Goal: Task Accomplishment & Management: Use online tool/utility

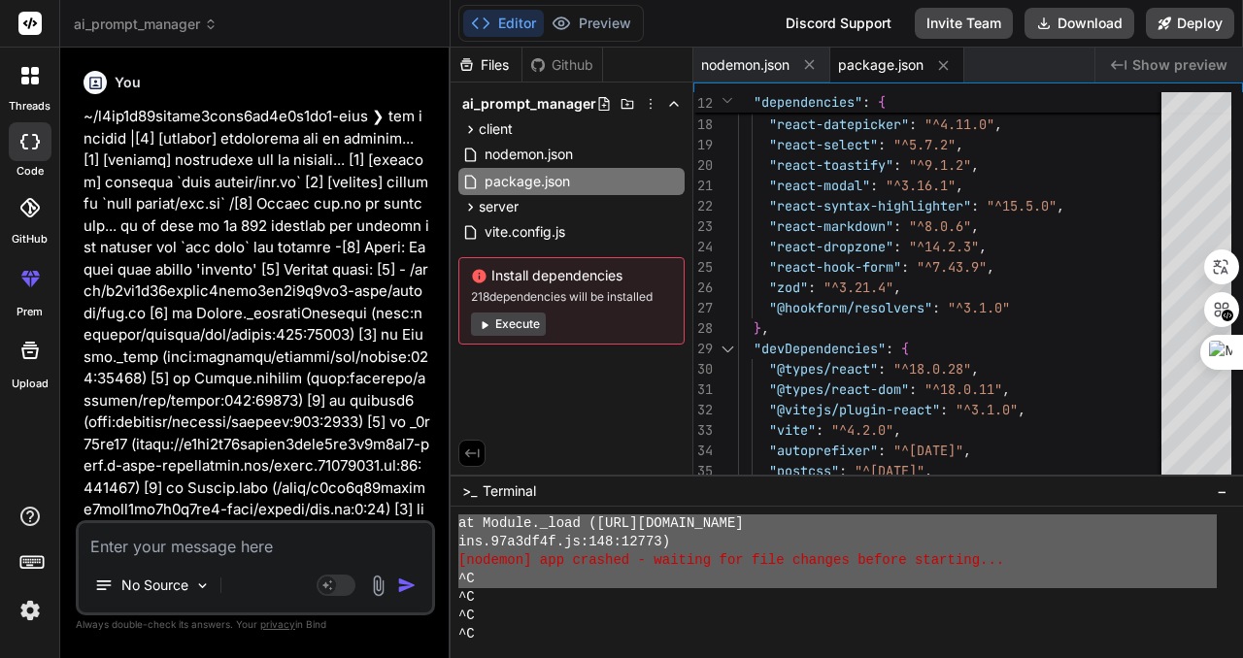
scroll to position [6195, 0]
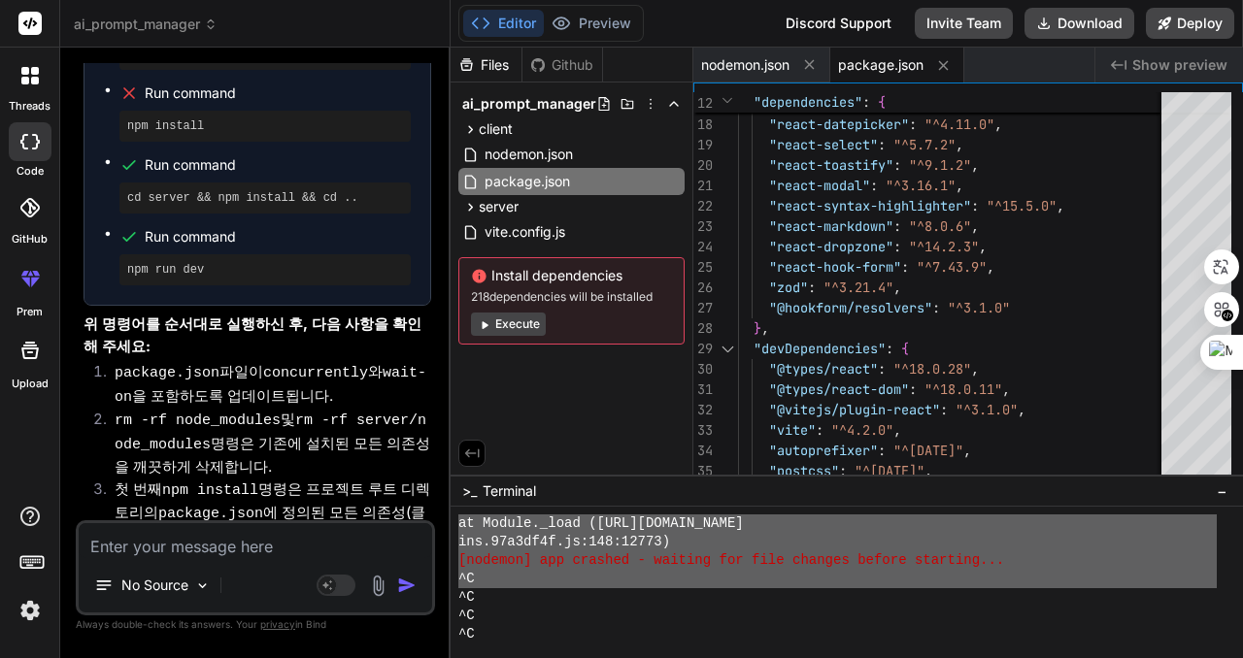
click at [282, 538] on textarea at bounding box center [255, 540] width 353 height 35
click at [763, 535] on div "ins.97a3df4f.js:148:12773)" at bounding box center [837, 542] width 758 height 18
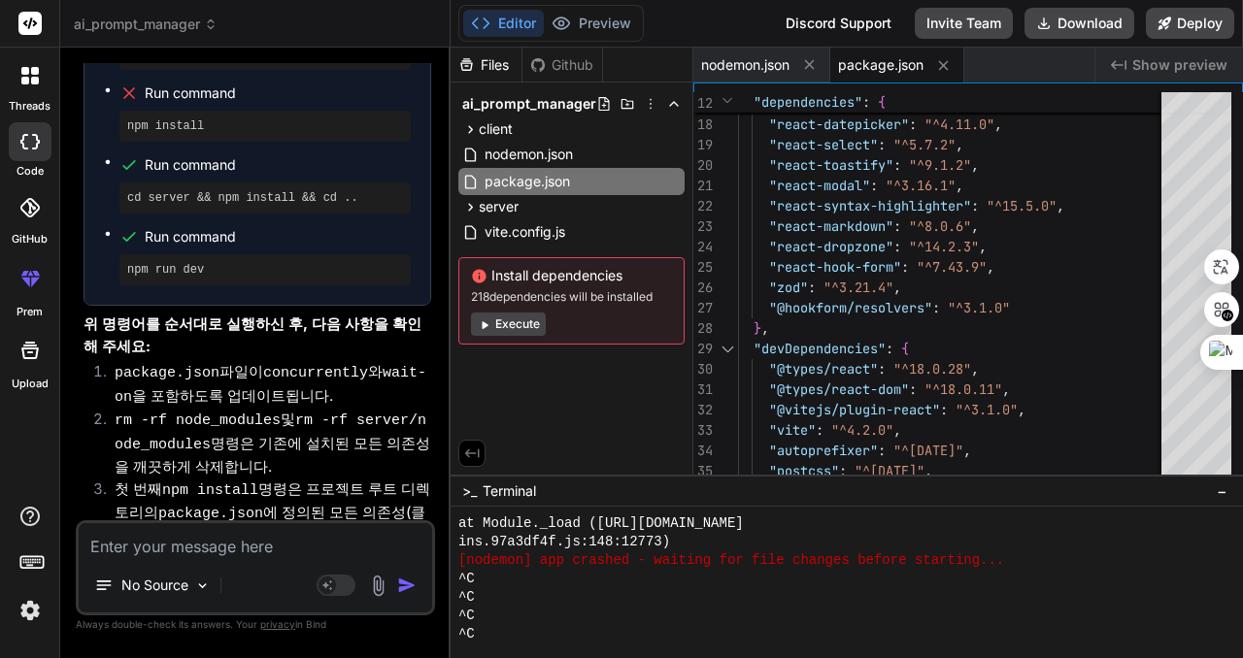
click at [1192, 65] on span "Show preview" at bounding box center [1179, 64] width 95 height 19
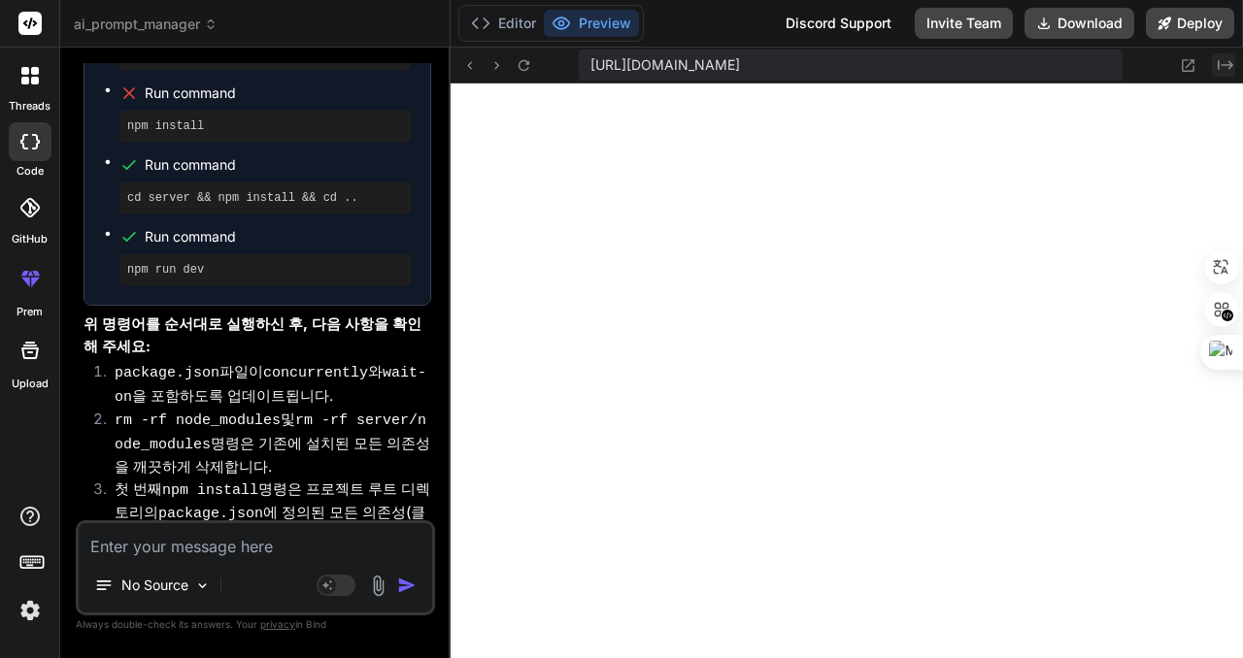
click at [1225, 65] on icon at bounding box center [1226, 65] width 16 height 10
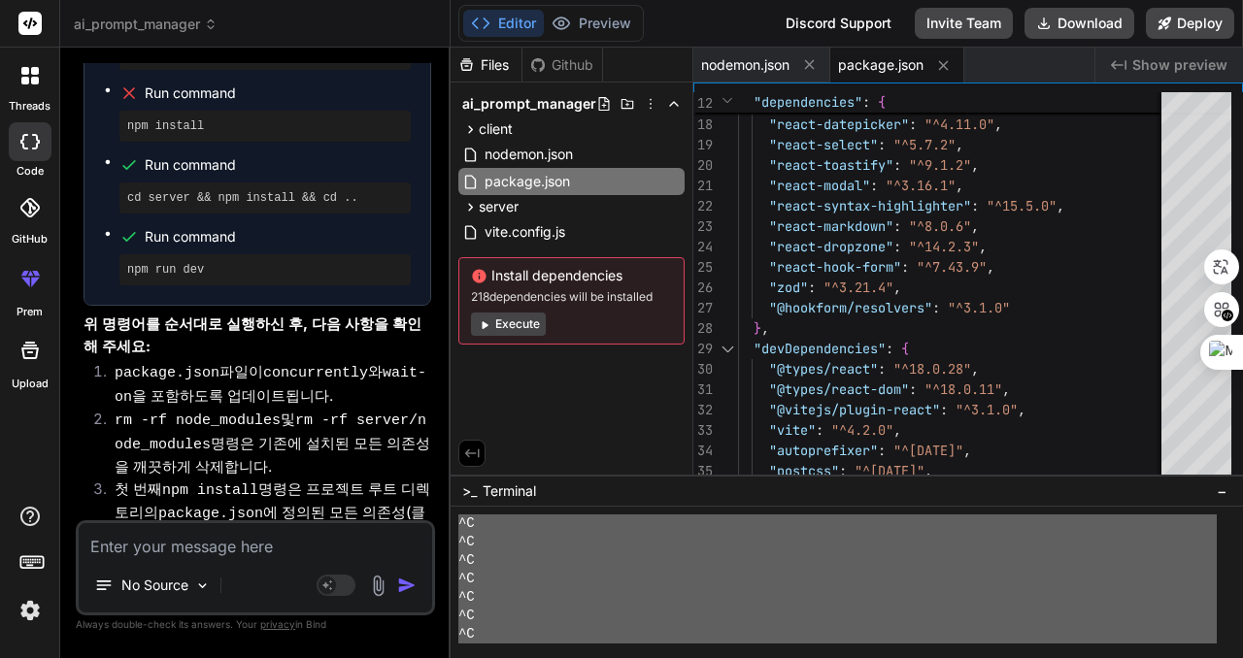
scroll to position [6346, 0]
drag, startPoint x: 457, startPoint y: 521, endPoint x: 630, endPoint y: 655, distance: 218.7
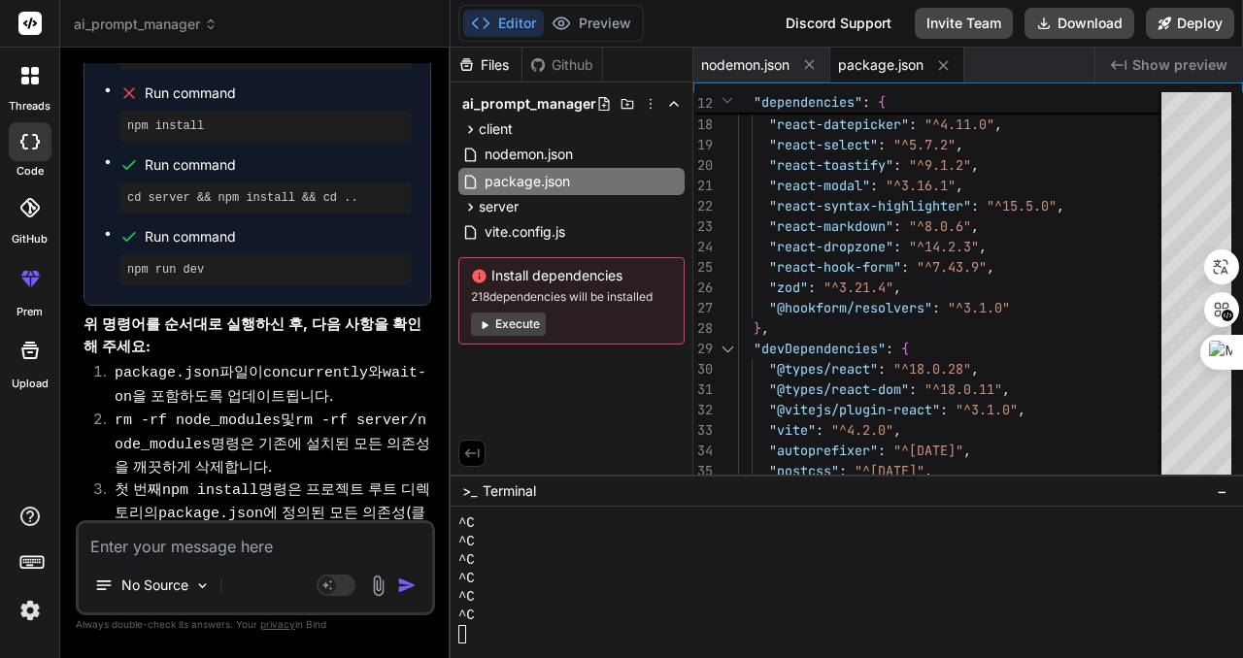
click at [254, 539] on textarea at bounding box center [255, 540] width 353 height 35
paste textarea "66:E5:99:8B:2B:F0 HTMIX 40M 15 NO NO NO 270M -73 NO 00:46:30 [MAC_ADDRESS] HTMI…"
type textarea "66:E5:99:8B:2B:F0 HTMIX 40M 15 NO NO NO 270M -73 NO 00:46:30 [MAC_ADDRESS] HTMI…"
type textarea "x"
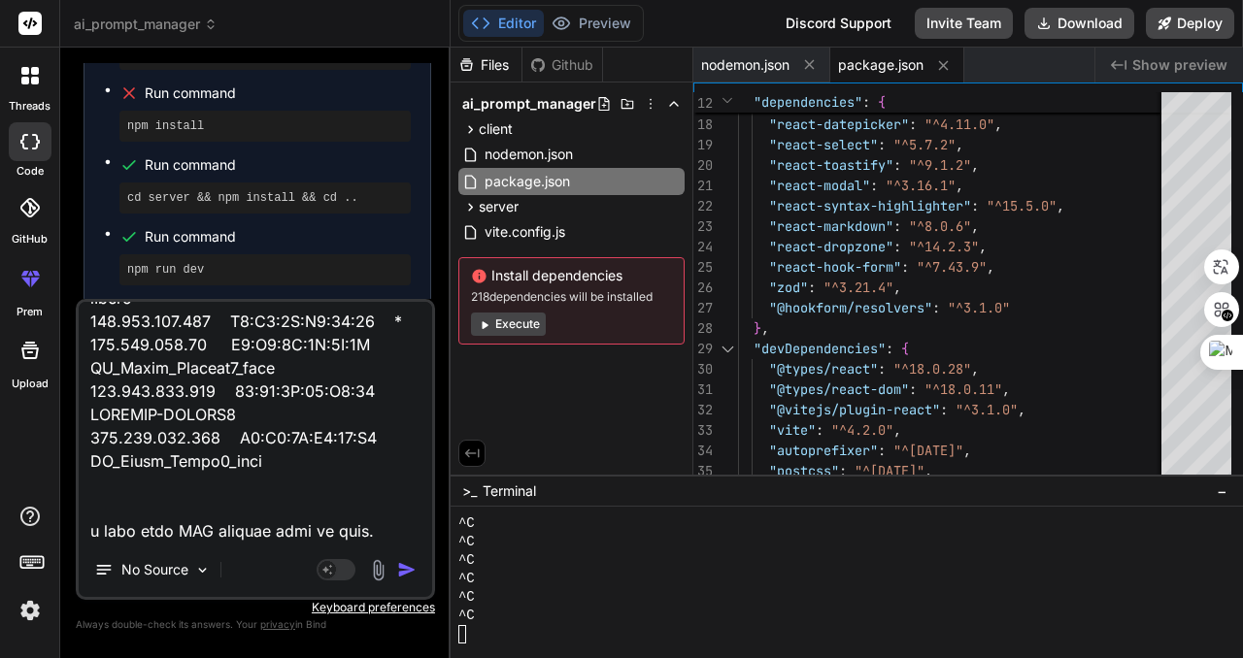
type textarea "x"
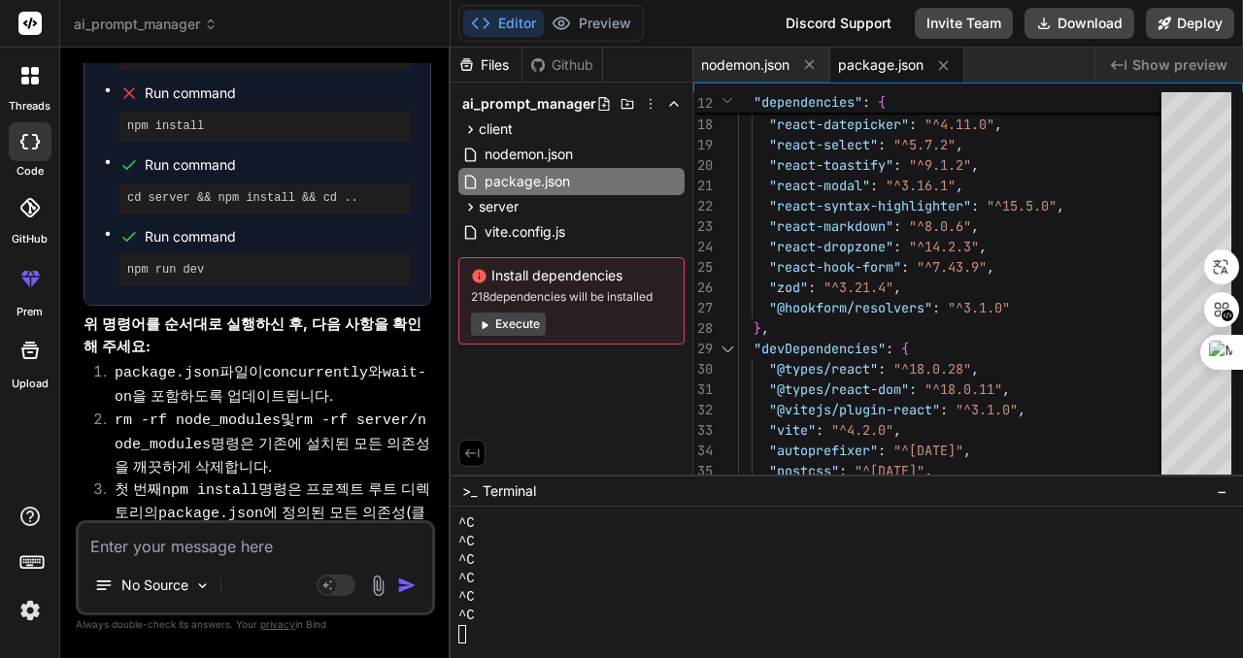
scroll to position [0, 0]
click at [679, 557] on div "^C" at bounding box center [837, 561] width 758 height 18
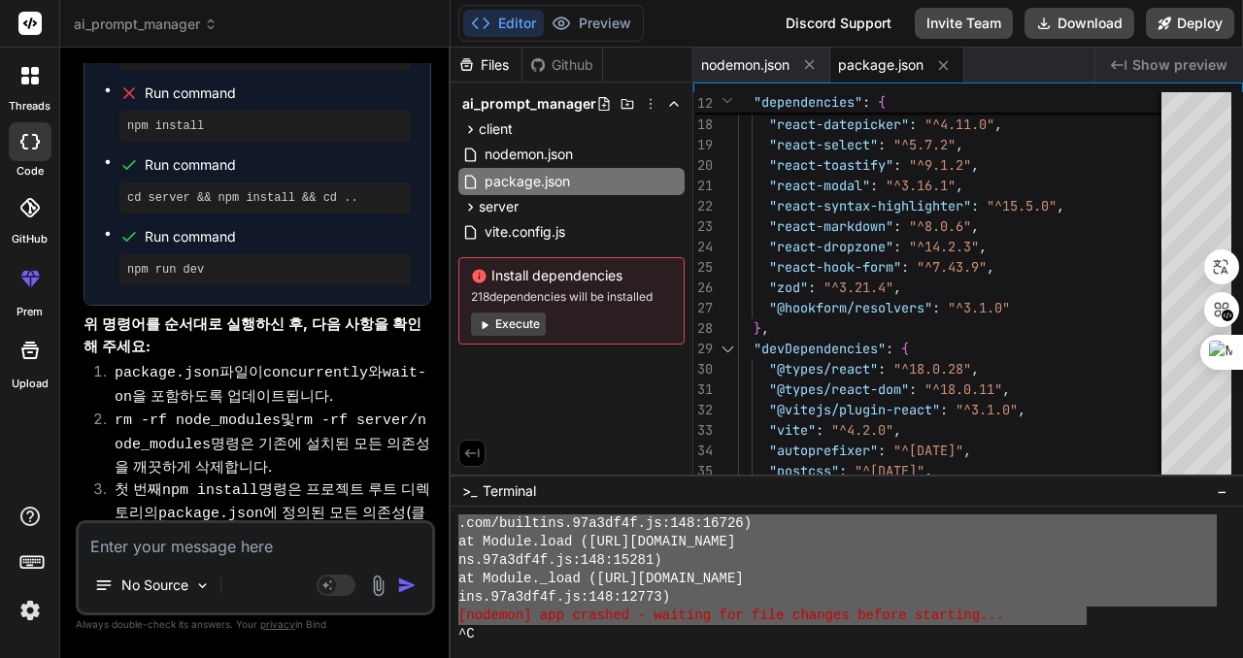
drag, startPoint x: 460, startPoint y: 558, endPoint x: 1088, endPoint y: 611, distance: 630.4
type textarea "❯ lor ips dol > si-ametco-adipisc-elitse@1.6.3 doe > tempori utl.et [dolorem] 0…"
drag, startPoint x: 239, startPoint y: 552, endPoint x: 270, endPoint y: 552, distance: 31.1
click at [239, 552] on textarea at bounding box center [255, 540] width 353 height 35
paste textarea "❯ lor ips dol > si-ametco-adipisc-elitse@1.6.3 doe > tempori utl.et [dolorem] 0…"
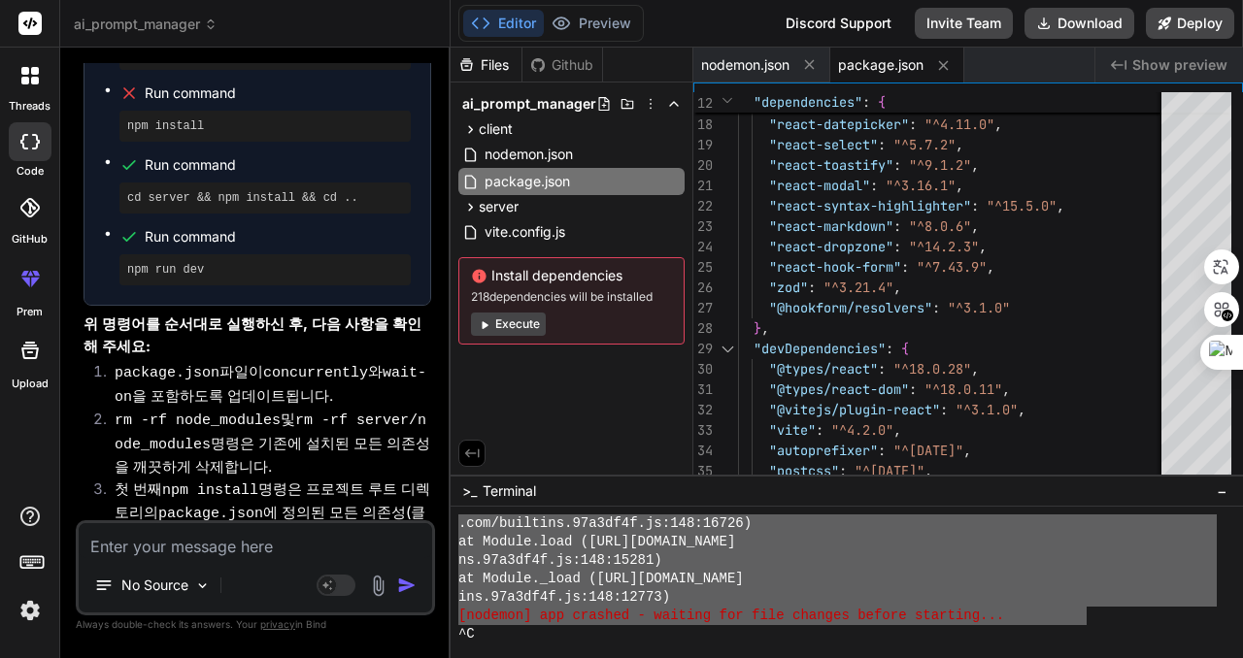
type textarea "❯ lor ips dol > si-ametco-adipisc-elitse@1.6.3 doe > tempori utl.et [dolorem] 0…"
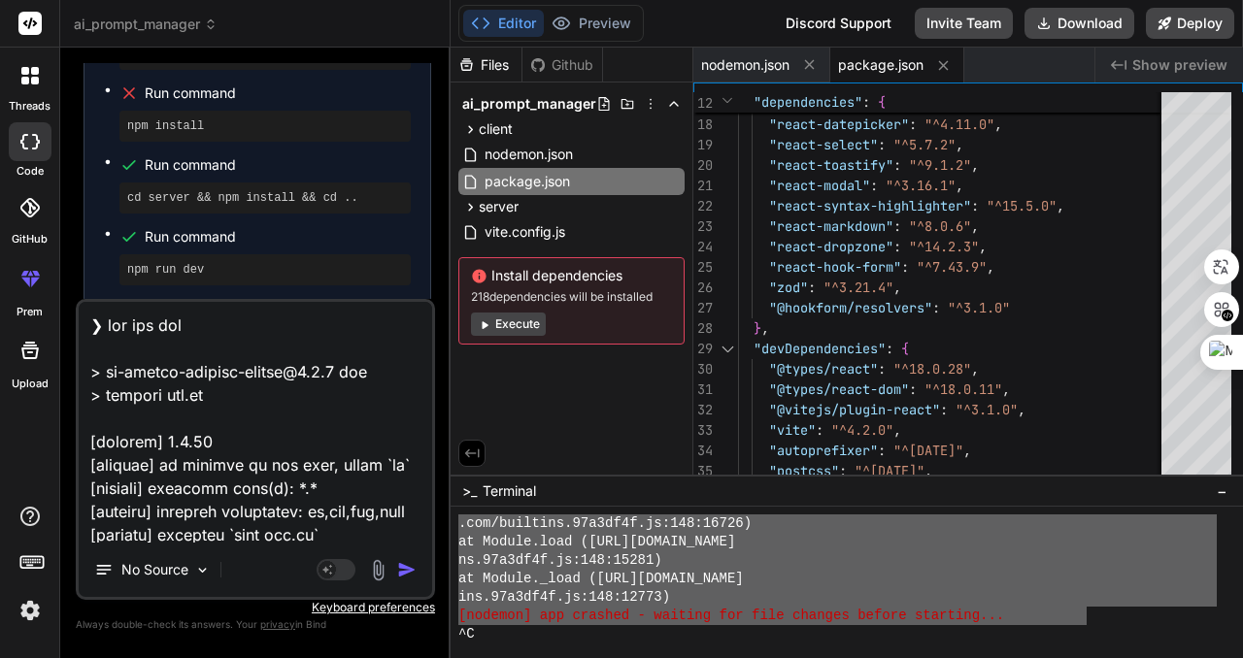
scroll to position [1353, 0]
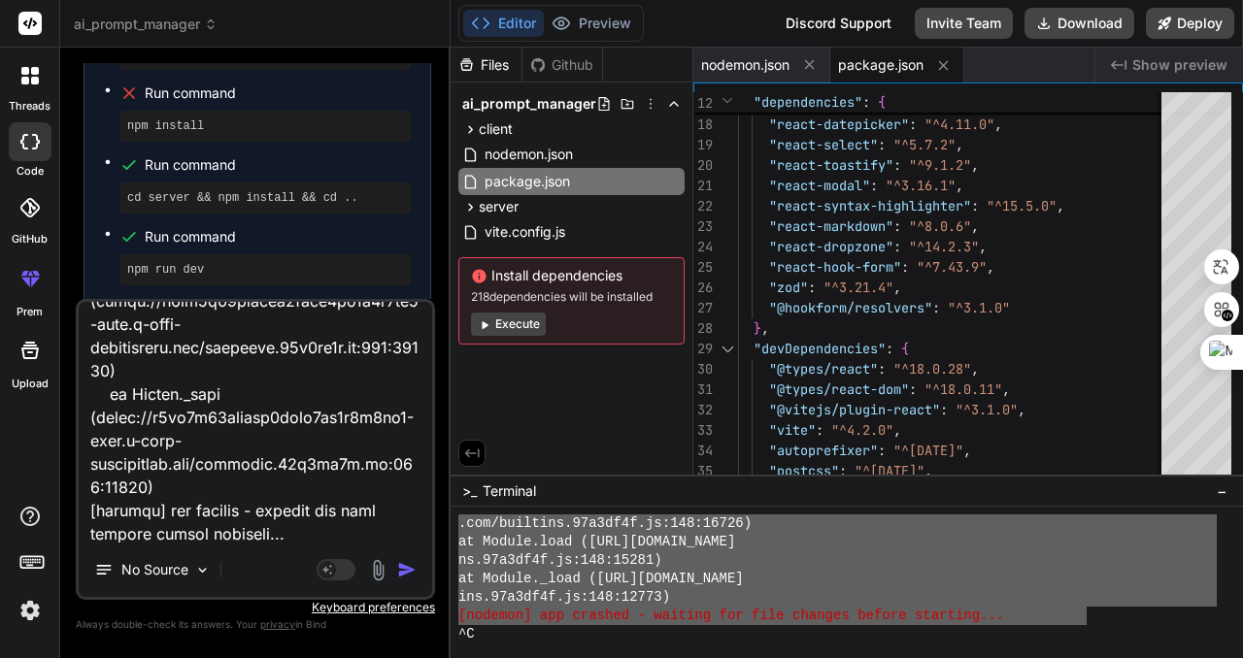
type textarea "x"
type textarea "❯ lor ips dol > si-ametco-adipisc-elitse@1.6.3 doe > tempori utl.et [dolorem] 0…"
type textarea "x"
type textarea "❯ lor ips dol > si-ametco-adipisc-elitse@1.6.3 doe > tempori utl.et [dolorem] 0…"
type textarea "x"
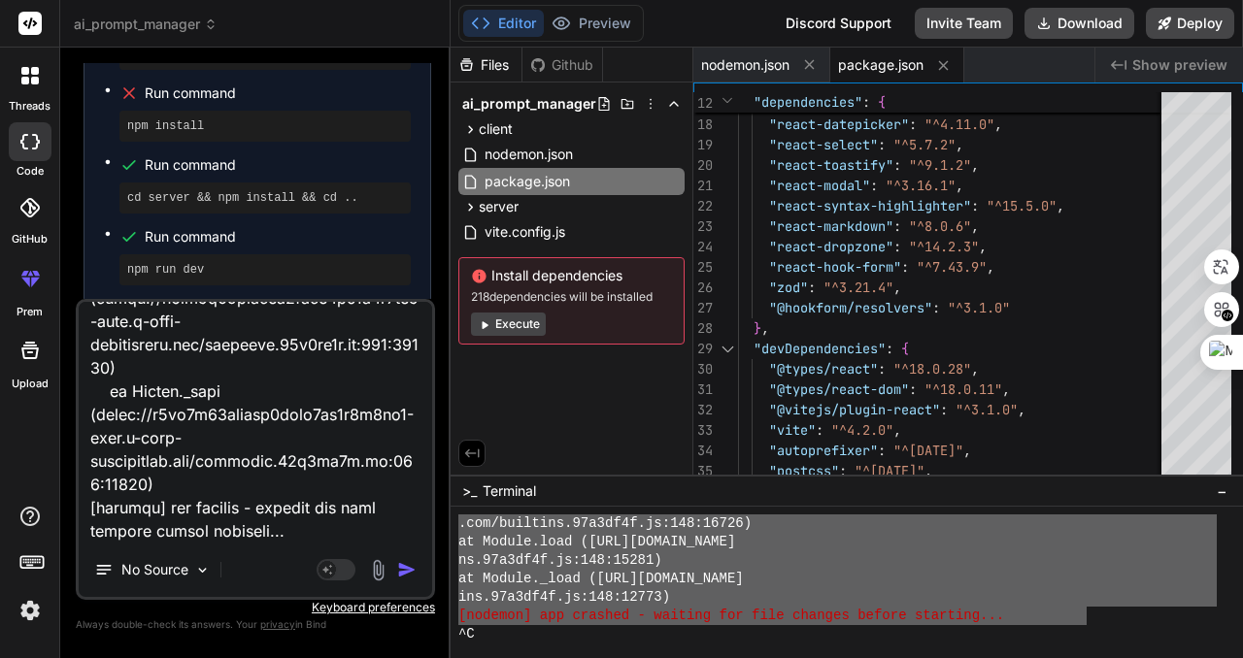
scroll to position [1425, 0]
click at [295, 495] on textarea at bounding box center [255, 422] width 353 height 241
drag, startPoint x: 291, startPoint y: 539, endPoint x: 296, endPoint y: 524, distance: 15.4
click at [290, 538] on textarea at bounding box center [255, 422] width 353 height 241
type textarea "❯ lor ips dol > si-ametco-adipisc-elitse@1.6.3 doe > tempori utl.et [dolorem] 0…"
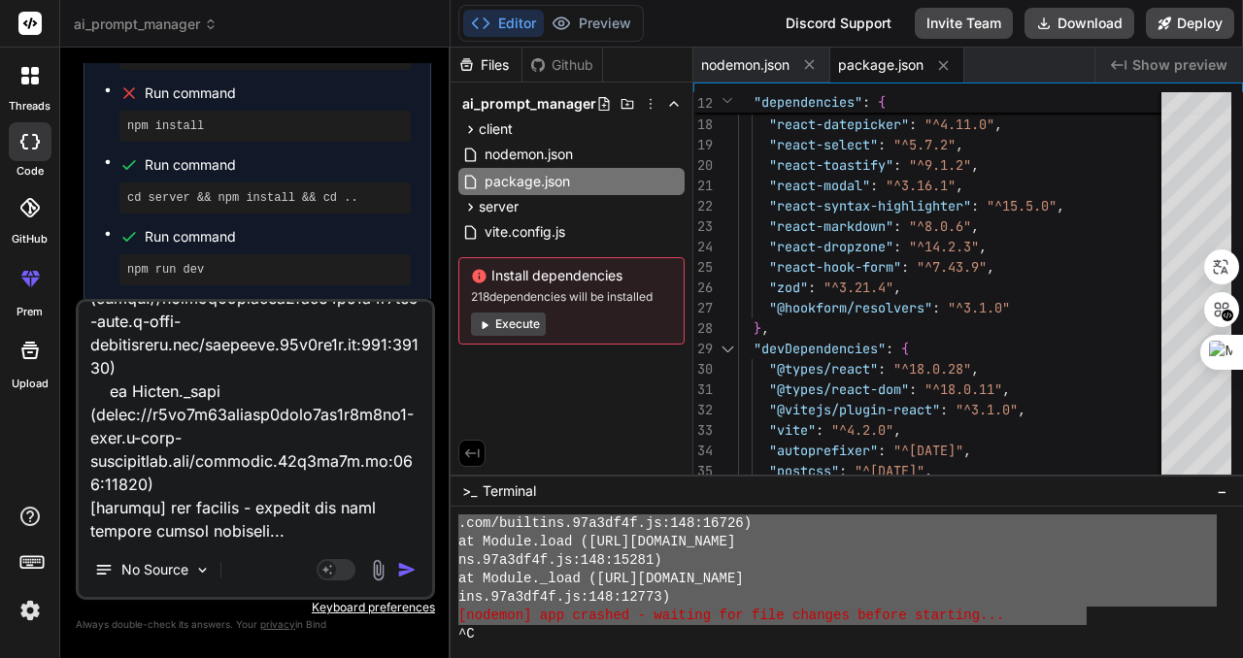
type textarea "x"
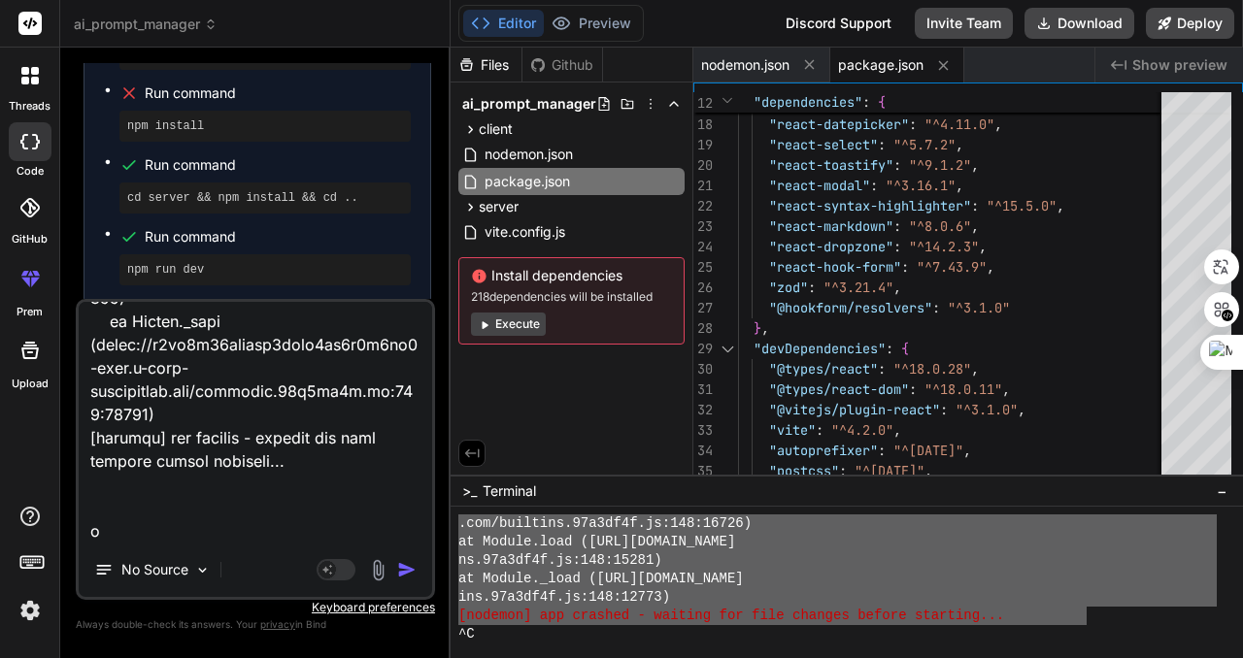
type textarea "❯ lor ips dol > si-ametco-adipisc-elitse@1.6.3 doe > tempori utl.et [dolorem] 0…"
type textarea "x"
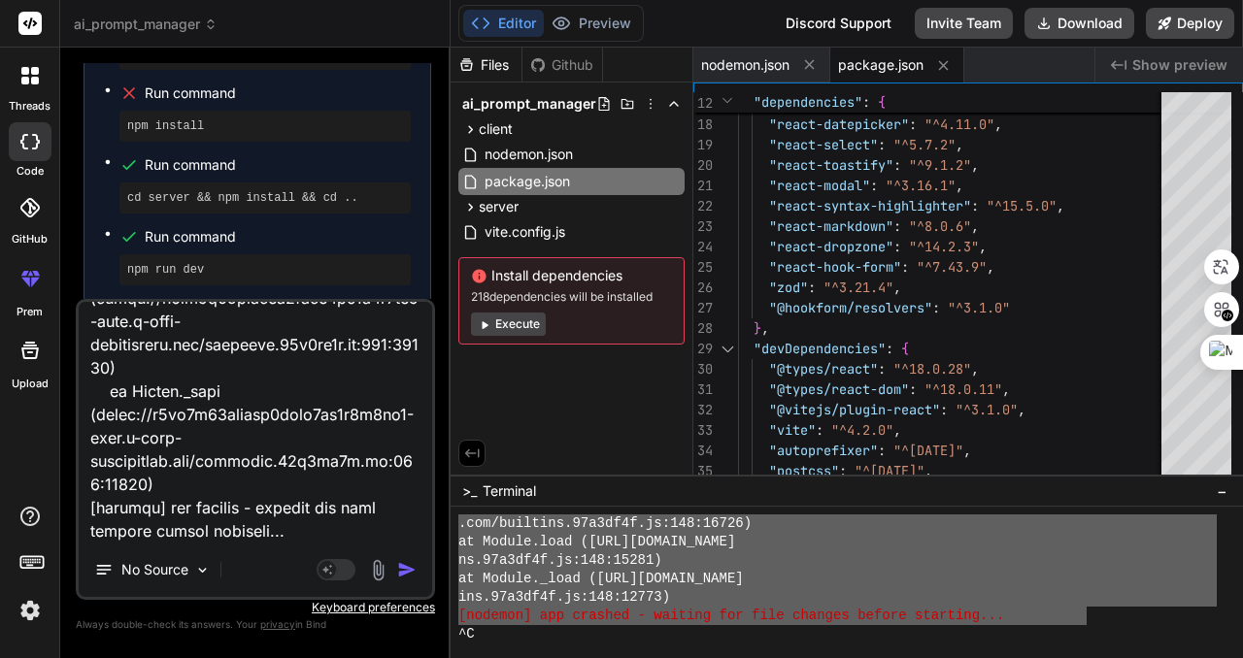
type textarea "❯ lor ips dol > si-ametco-adipisc-elitse@1.6.3 doe > tempori utl.et [dolorem] 0…"
type textarea "x"
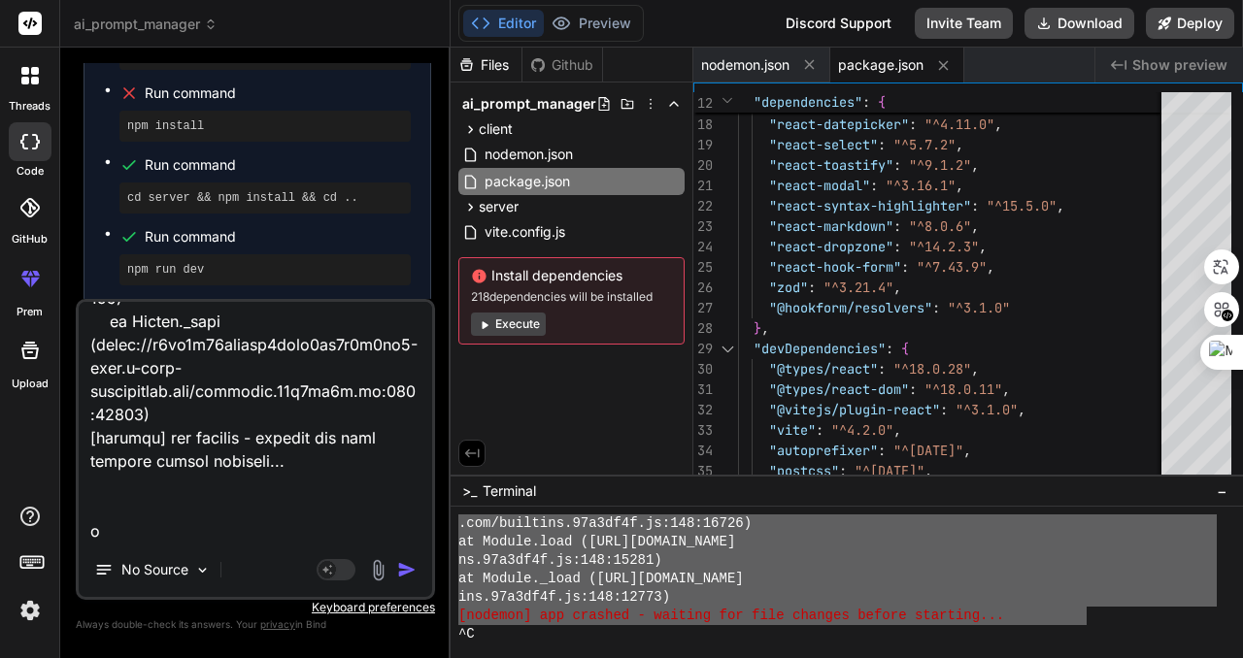
type textarea "❯ lor ips dol > si-ametco-adipisc-elitse@1.6.3 doe > tempori utl.et [dolorem] 0…"
type textarea "x"
type textarea "❯ lor ips dol > si-ametco-adipisc-elitse@1.6.3 doe > tempori utl.et [dolorem] 0…"
type textarea "x"
type textarea "❯ lor ips dol > si-ametco-adipisc-elitse@1.6.3 doe > tempori utl.et [dolorem] 0…"
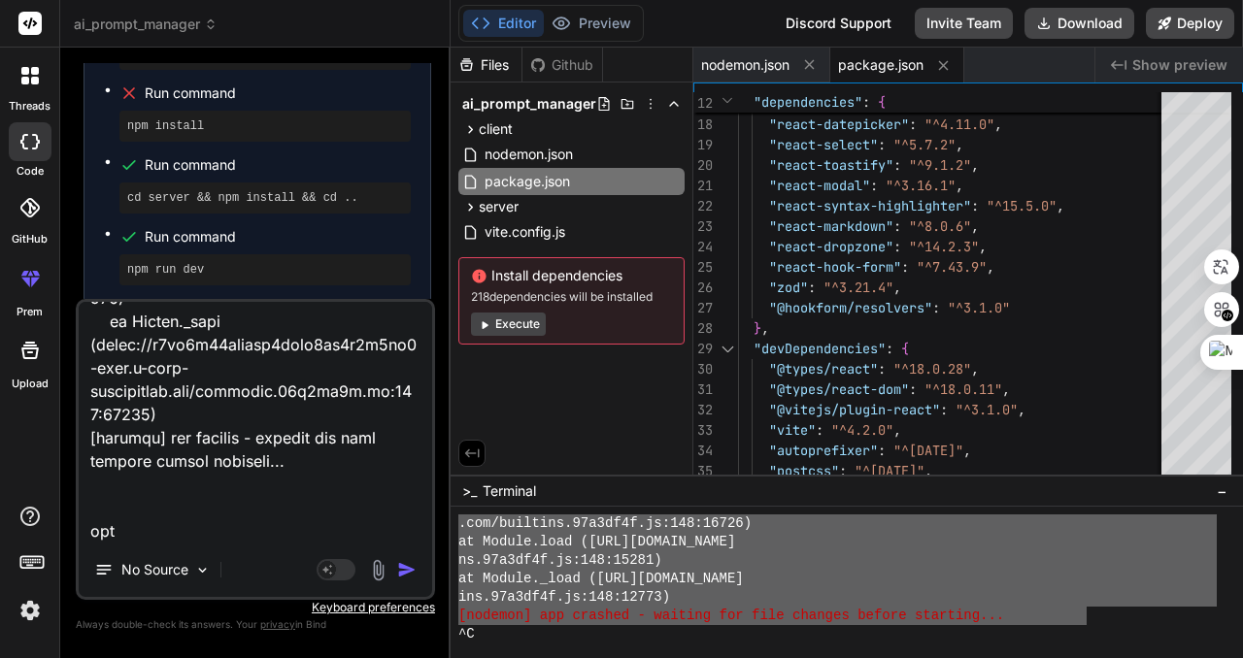
type textarea "x"
type textarea "❯ lor ips dol > si-ametco-adipisc-elitse@1.6.3 doe > tempori utl.et [dolorem] 0…"
type textarea "x"
type textarea "❯ lor ips dol > si-ametco-adipisc-elitse@1.6.3 doe > tempori utl.et [dolorem] 0…"
type textarea "x"
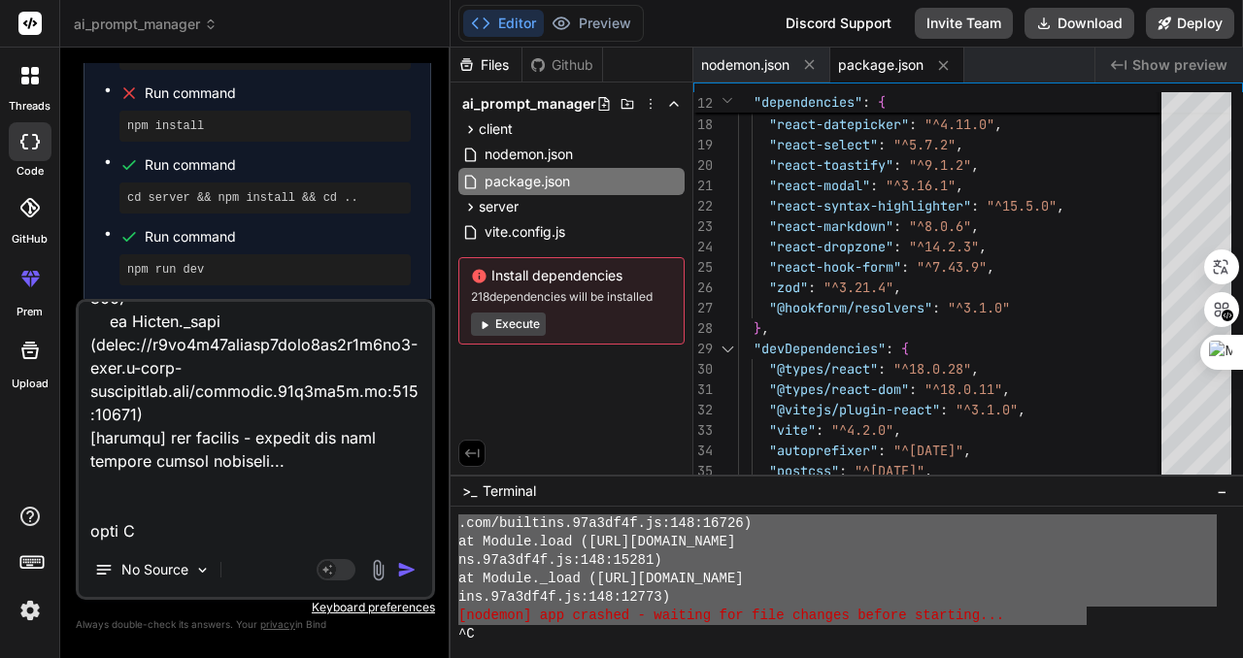
type textarea "❯ lor ips dol > si-ametco-adipisc-elitse@1.6.3 doe > tempori utl.et [dolorem] 0…"
type textarea "x"
type textarea "❯ lor ips dol > si-ametco-adipisc-elitse@1.6.3 doe > tempori utl.et [dolorem] 0…"
type textarea "x"
type textarea "❯ lor ips dol > si-ametco-adipisc-elitse@1.6.3 doe > tempori utl.et [dolorem] 0…"
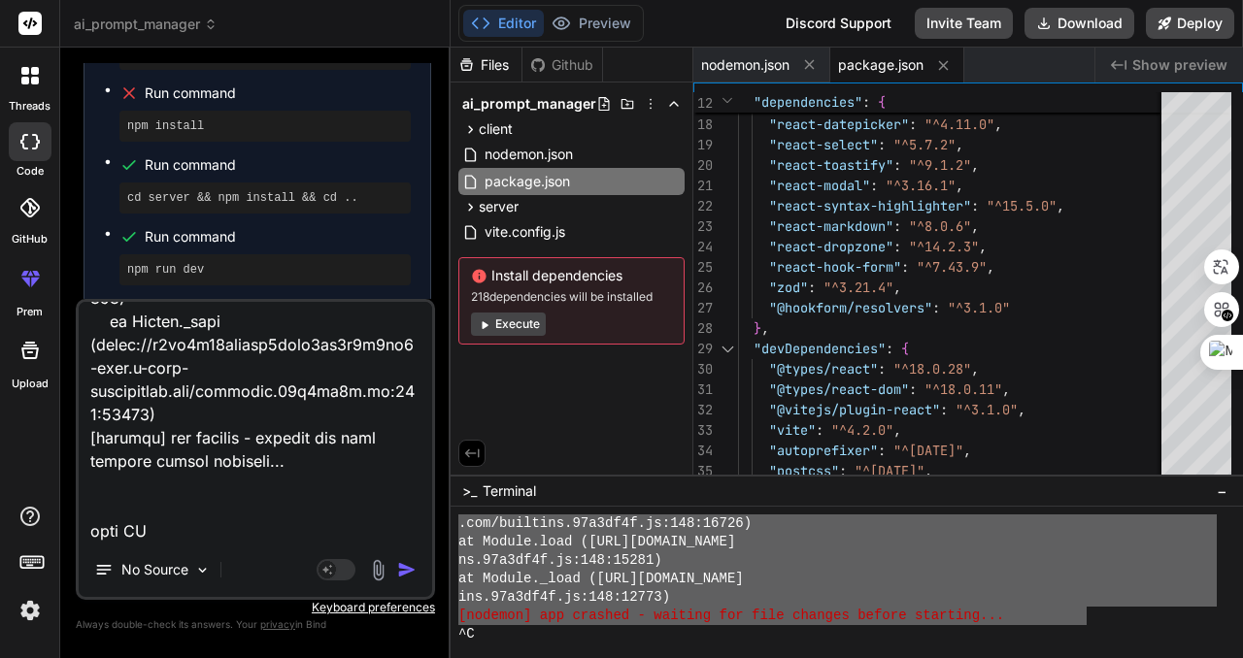
type textarea "x"
type textarea "❯ lor ips dol > si-ametco-adipisc-elitse@1.6.3 doe > tempori utl.et [dolorem] 0…"
type textarea "x"
type textarea "❯ lor ips dol > si-ametco-adipisc-elitse@1.6.3 doe > tempori utl.et [dolorem] 0…"
type textarea "x"
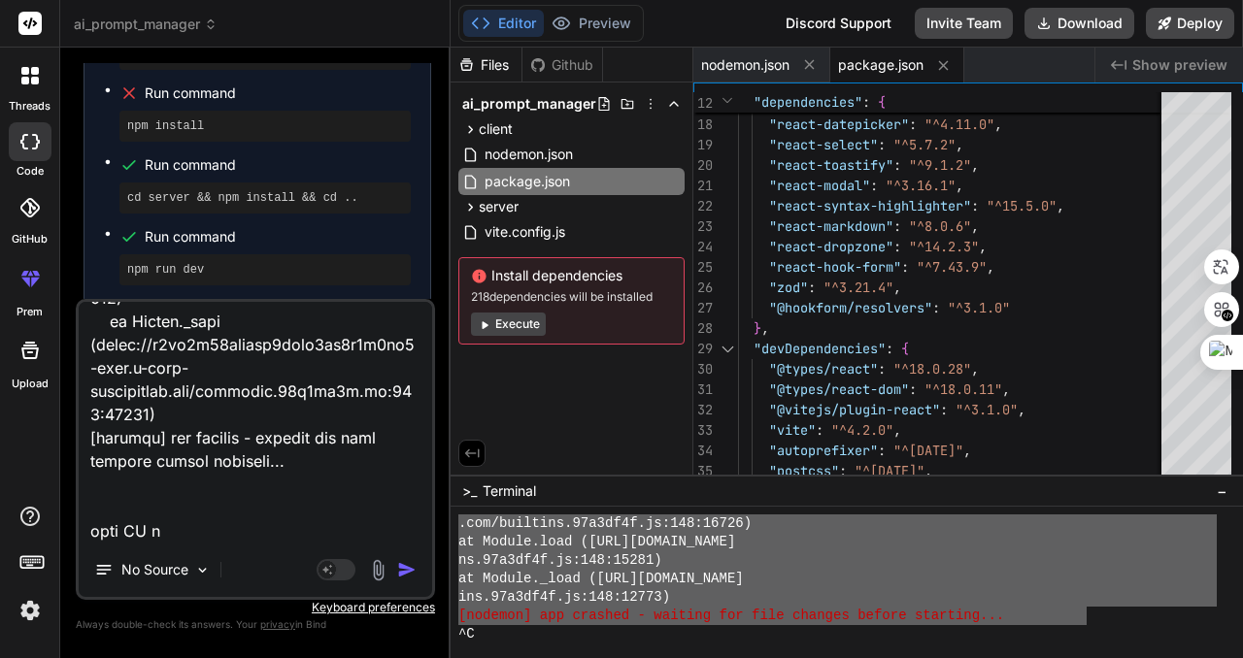
type textarea "❯ lor ips dol > si-ametco-adipisc-elitse@1.6.3 doe > tempori utl.et [dolorem] 0…"
type textarea "x"
type textarea "❯ lor ips dol > si-ametco-adipisc-elitse@1.6.3 doe > tempori utl.et [dolorem] 0…"
type textarea "x"
type textarea "❯ lor ips dol > si-ametco-adipisc-elitse@1.6.3 doe > tempori utl.et [dolorem] 0…"
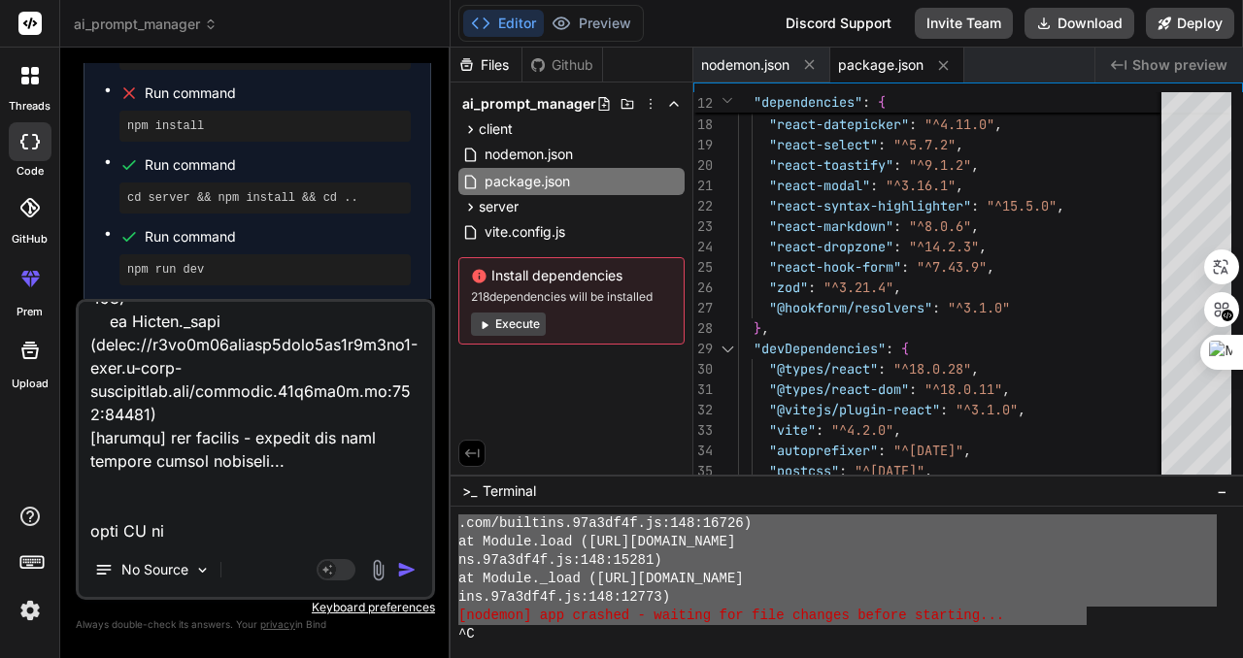
type textarea "x"
type textarea "❯ lor ips dol > si-ametco-adipisc-elitse@1.6.3 doe > tempori utl.et [dolorem] 0…"
type textarea "x"
type textarea "❯ lor ips dol > si-ametco-adipisc-elitse@1.6.3 doe > tempori utl.et [dolorem] 0…"
type textarea "x"
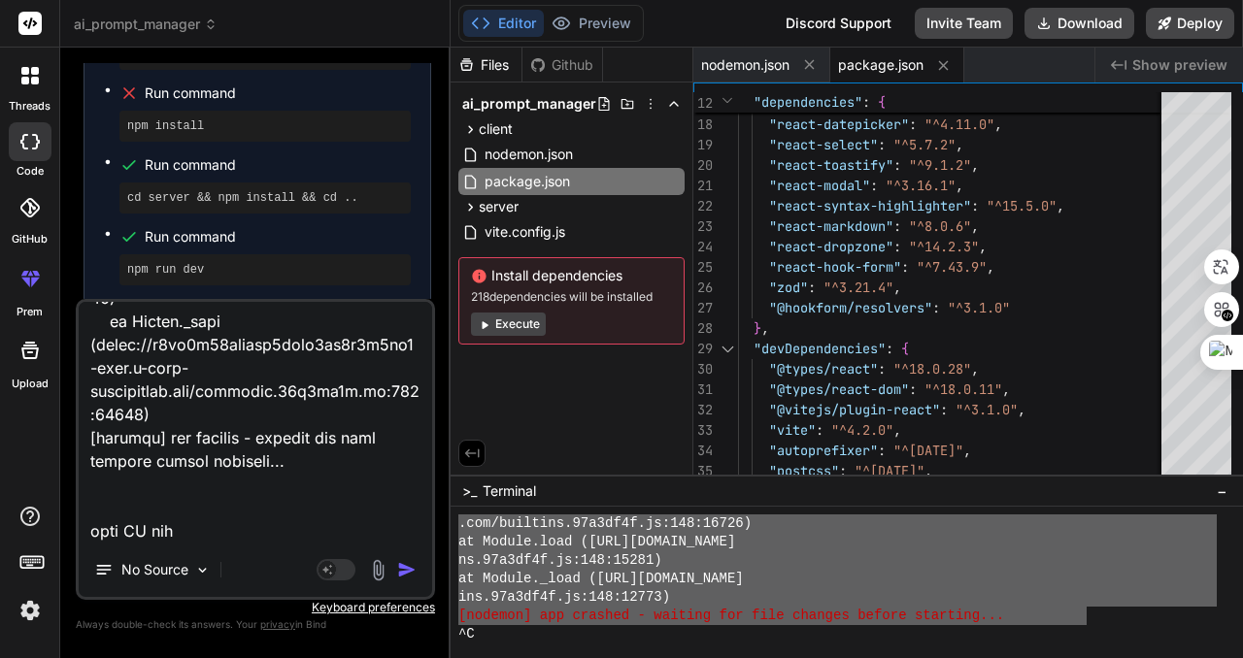
type textarea "❯ lor ips dol > si-ametco-adipisc-elitse@1.6.3 doe > tempori utl.et [dolorem] 0…"
type textarea "x"
type textarea "❯ lor ips dol > si-ametco-adipisc-elitse@1.6.3 doe > tempori utl.et [dolorem] 0…"
type textarea "x"
type textarea "❯ lor ips dol > si-ametco-adipisc-elitse@1.6.3 doe > tempori utl.et [dolorem] 0…"
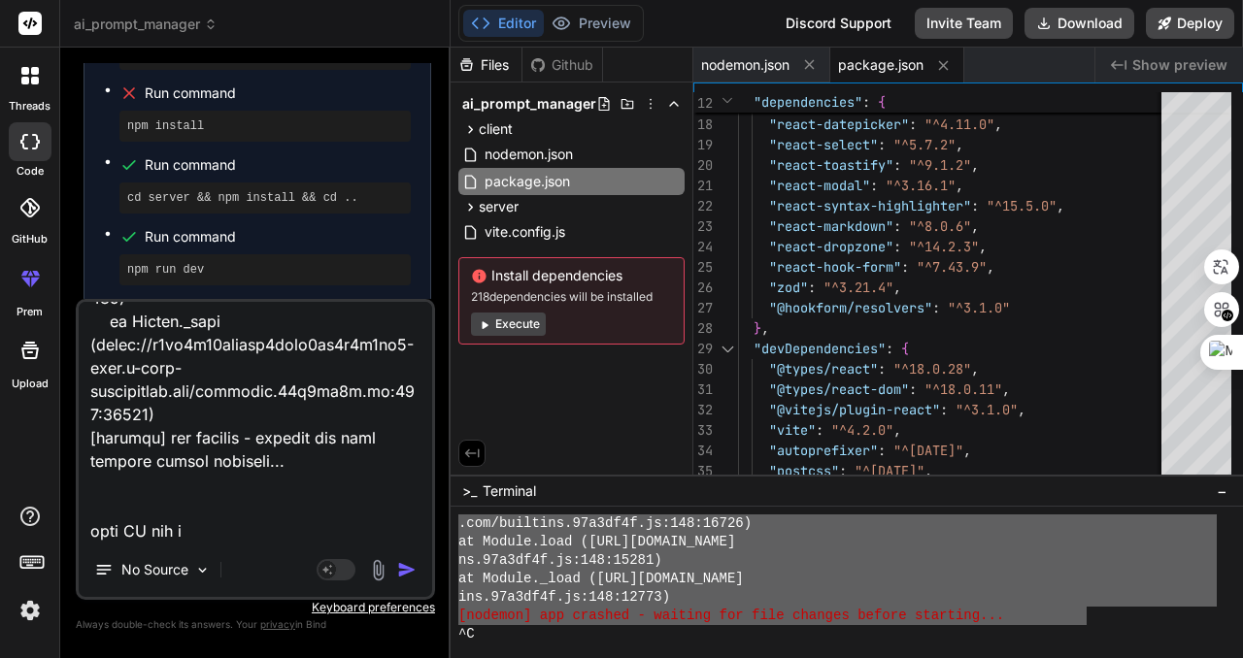
type textarea "x"
type textarea "❯ lor ips dol > si-ametco-adipisc-elitse@1.6.3 doe > tempori utl.et [dolorem] 0…"
type textarea "x"
type textarea "❯ lor ips dol > si-ametco-adipisc-elitse@1.6.3 doe > tempori utl.et [dolorem] 0…"
type textarea "x"
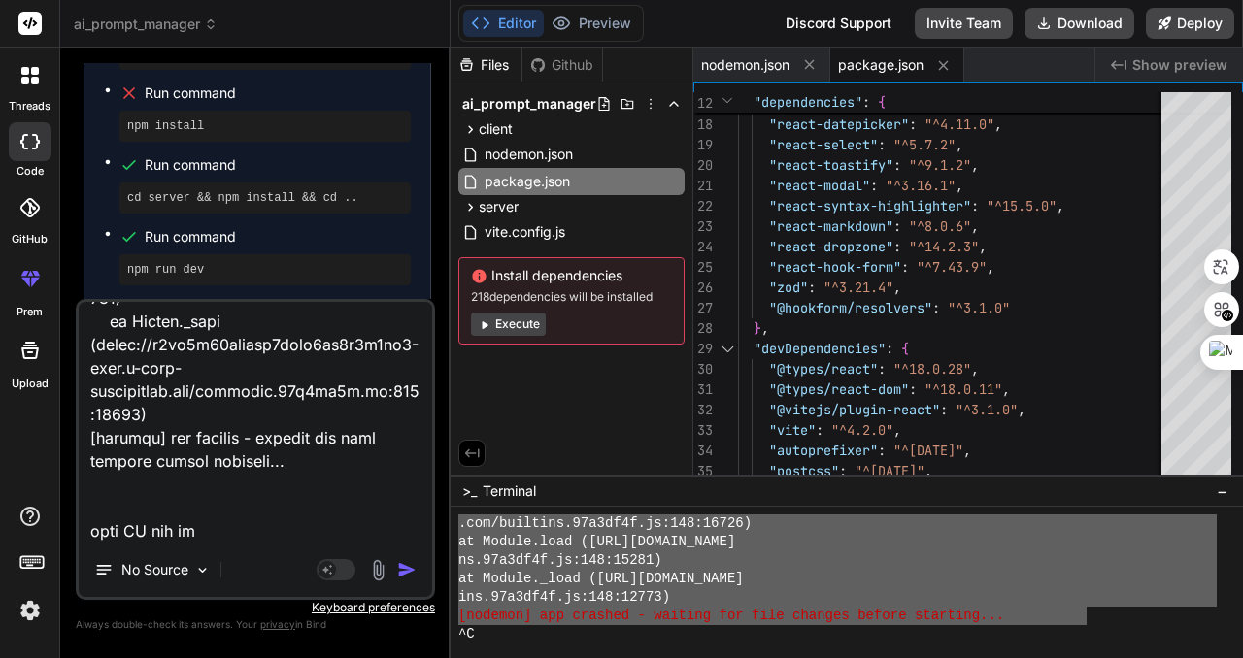
type textarea "❯ lor ips dol > si-ametco-adipisc-elitse@1.6.3 doe > tempori utl.et [dolorem] 0…"
type textarea "x"
type textarea "❯ lor ips dol > si-ametco-adipisc-elitse@1.6.3 doe > tempori utl.et [dolorem] 0…"
type textarea "x"
type textarea "❯ lor ips dol > si-ametco-adipisc-elitse@1.6.3 doe > tempori utl.et [dolorem] 0…"
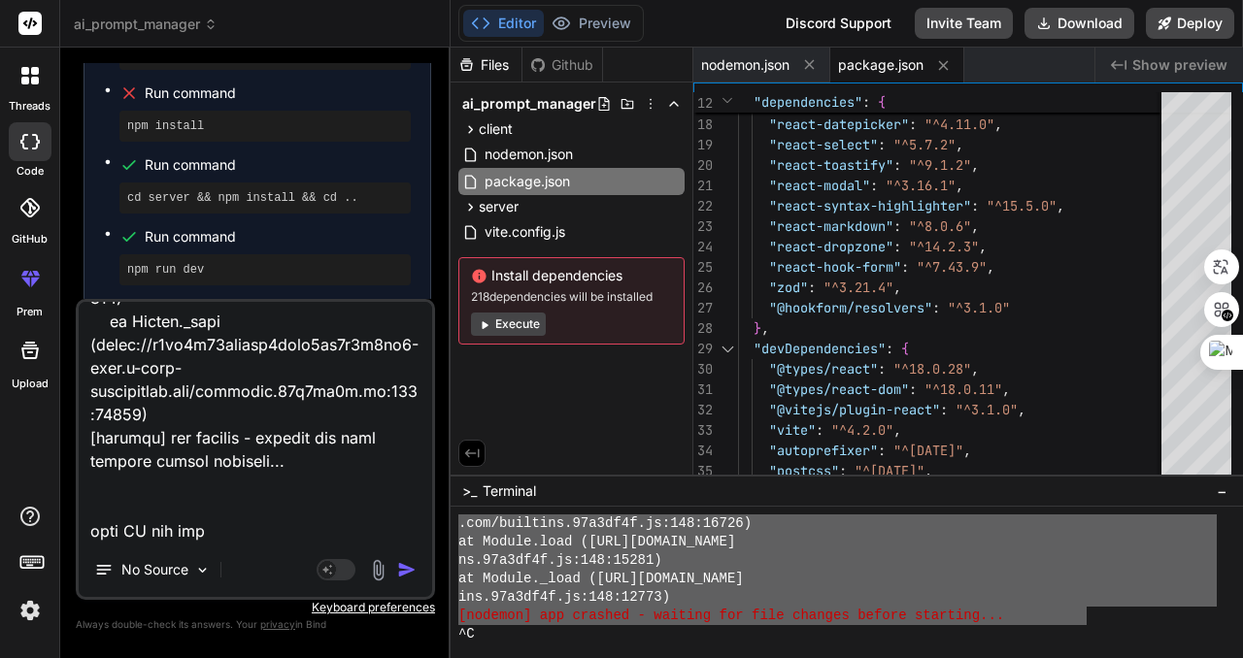
type textarea "x"
type textarea "❯ lor ips dol > si-ametco-adipisc-elitse@1.6.3 doe > tempori utl.et [dolorem] 0…"
type textarea "x"
type textarea "❯ lor ips dol > si-ametco-adipisc-elitse@1.6.3 doe > tempori utl.et [dolorem] 0…"
type textarea "x"
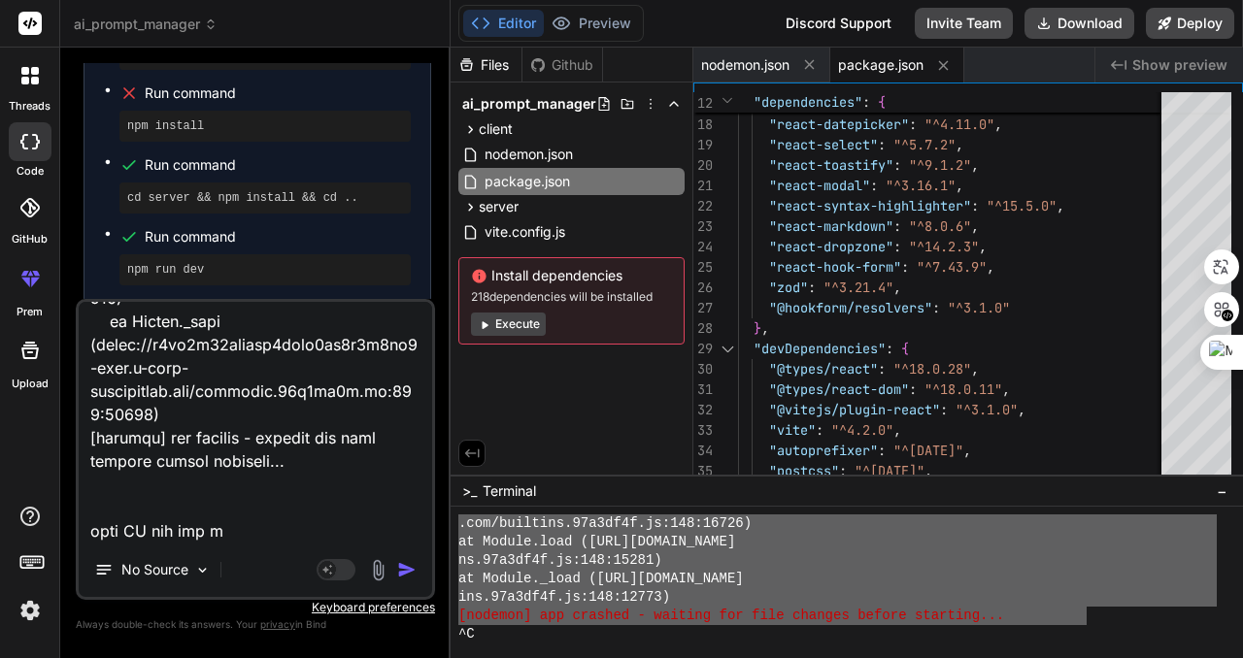
type textarea "❯ lor ips dol > si-ametco-adipisc-elitse@1.6.3 doe > tempori utl.et [dolorem] 0…"
type textarea "x"
type textarea "❯ lor ips dol > si-ametco-adipisc-elitse@1.6.3 doe > tempori utl.et [dolorem] 0…"
type textarea "x"
type textarea "❯ lor ips dol > si-ametco-adipisc-elitse@1.6.3 doe > tempori utl.et [dolorem] 0…"
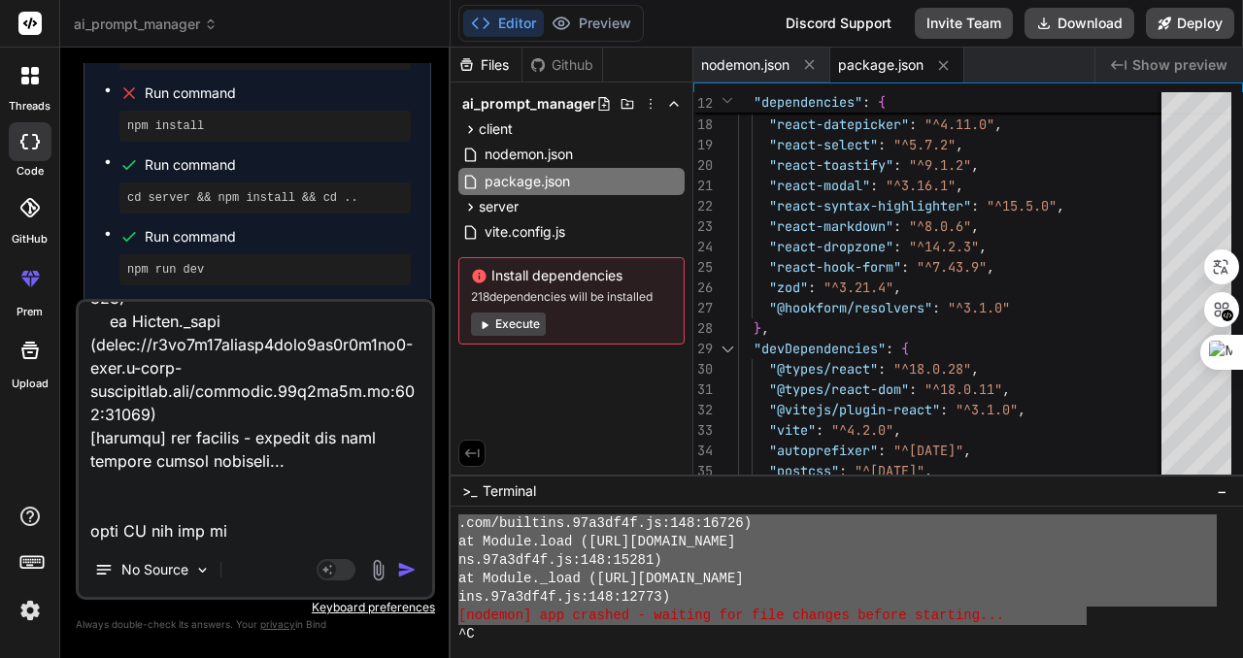
type textarea "x"
type textarea "❯ lor ips dol > si-ametco-adipisc-elitse@1.6.3 doe > tempori utl.et [dolorem] 0…"
type textarea "x"
type textarea "❯ lor ips dol > si-ametco-adipisc-elitse@1.6.3 doe > tempori utl.et [dolorem] 0…"
type textarea "x"
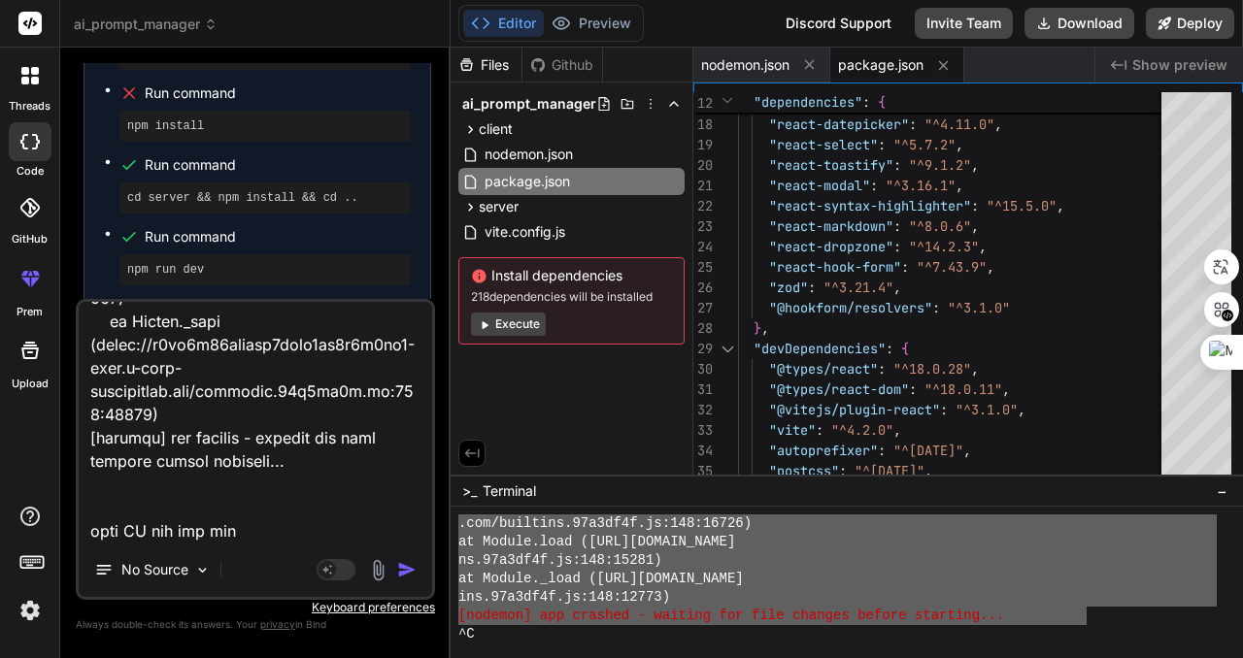
type textarea "❯ lor ips dol > si-ametco-adipisc-elitse@1.6.3 doe > tempori utl.et [dolorem] 0…"
type textarea "x"
type textarea "❯ lor ips dol > si-ametco-adipisc-elitse@1.6.3 doe > tempori utl.et [dolorem] 0…"
type textarea "x"
type textarea "❯ lor ips dol > si-ametco-adipisc-elitse@1.6.3 doe > tempori utl.et [dolorem] 0…"
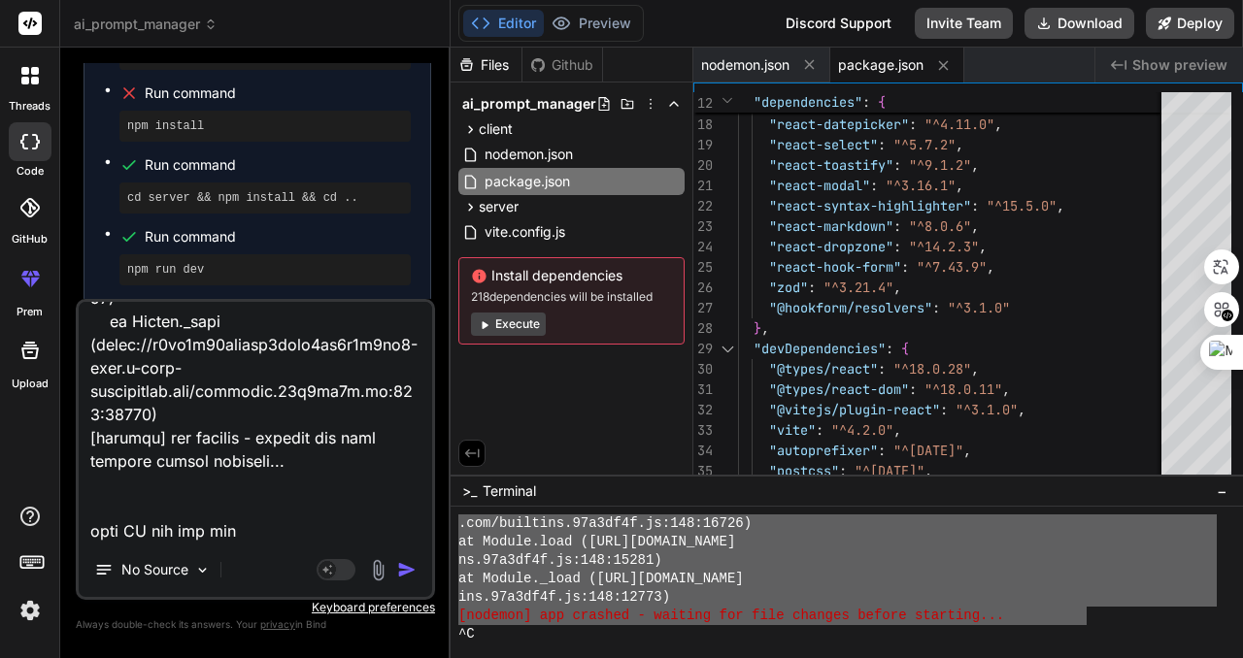
type textarea "x"
type textarea "❯ lor ips dol > si-ametco-adipisc-elitse@1.6.3 doe > tempori utl.et [dolorem] 0…"
type textarea "x"
type textarea "❯ lor ips dol > si-ametco-adipisc-elitse@1.6.3 doe > tempori utl.et [dolorem] 0…"
type textarea "x"
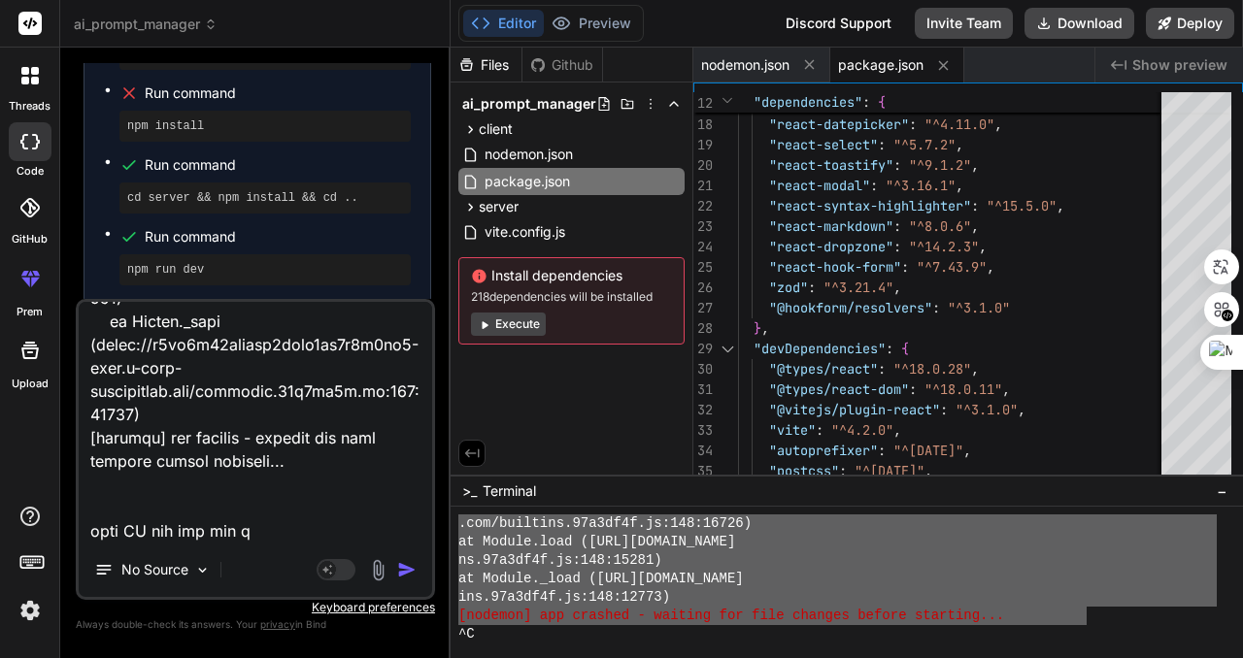
type textarea "❯ lor ips dol > si-ametco-adipisc-elitse@1.6.3 doe > tempori utl.et [dolorem] 0…"
type textarea "x"
type textarea "❯ lor ips dol > si-ametco-adipisc-elitse@1.6.3 doe > tempori utl.et [dolorem] 0…"
type textarea "x"
type textarea "❯ lor ips dol > si-ametco-adipisc-elitse@1.6.3 doe > tempori utl.et [dolorem] 0…"
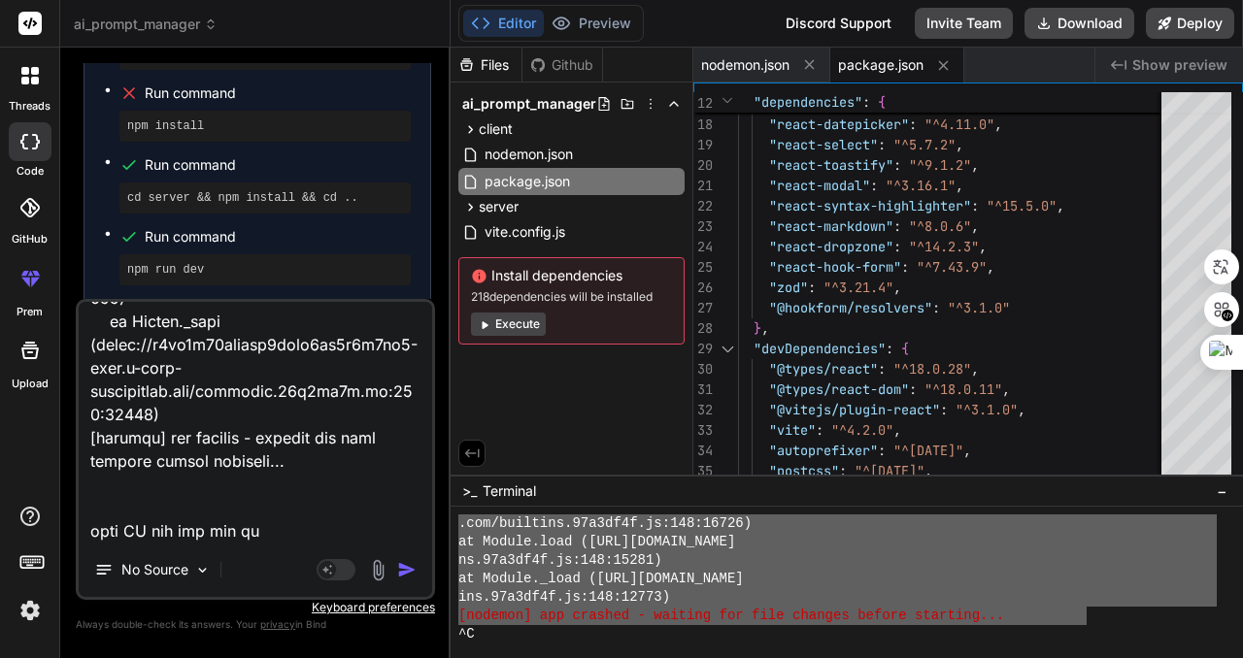
type textarea "x"
type textarea "❯ lor ips dol > si-ametco-adipisc-elitse@1.6.3 doe > tempori utl.et [dolorem] 0…"
type textarea "x"
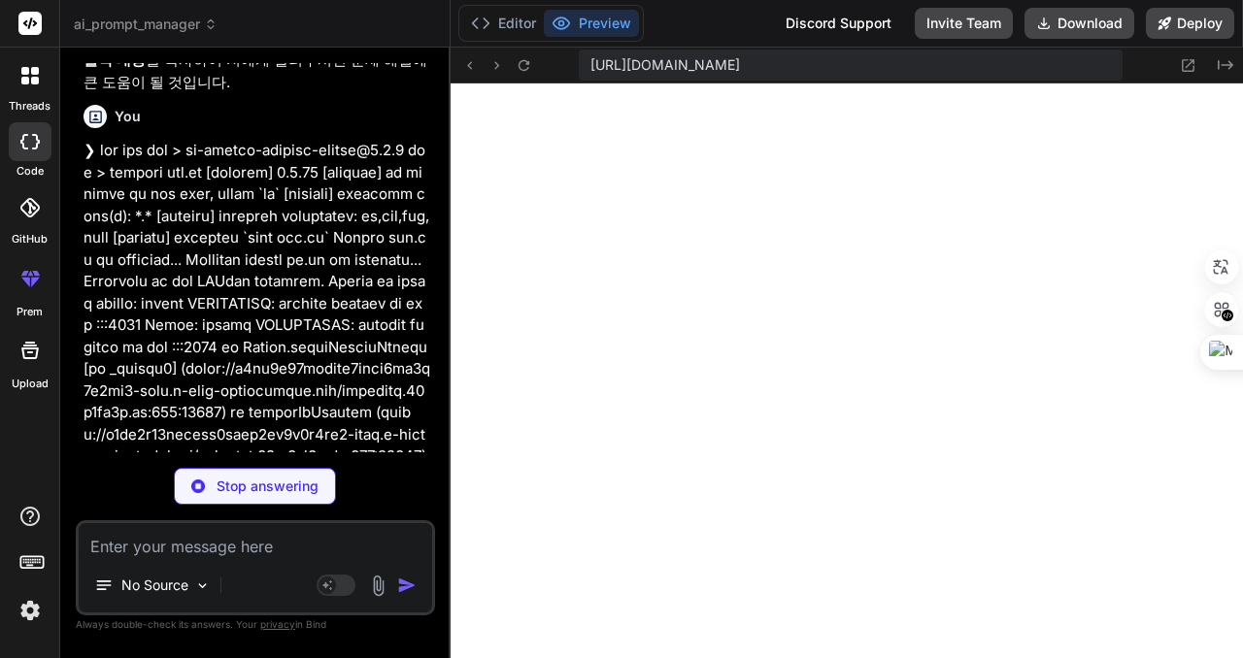
scroll to position [22520, 0]
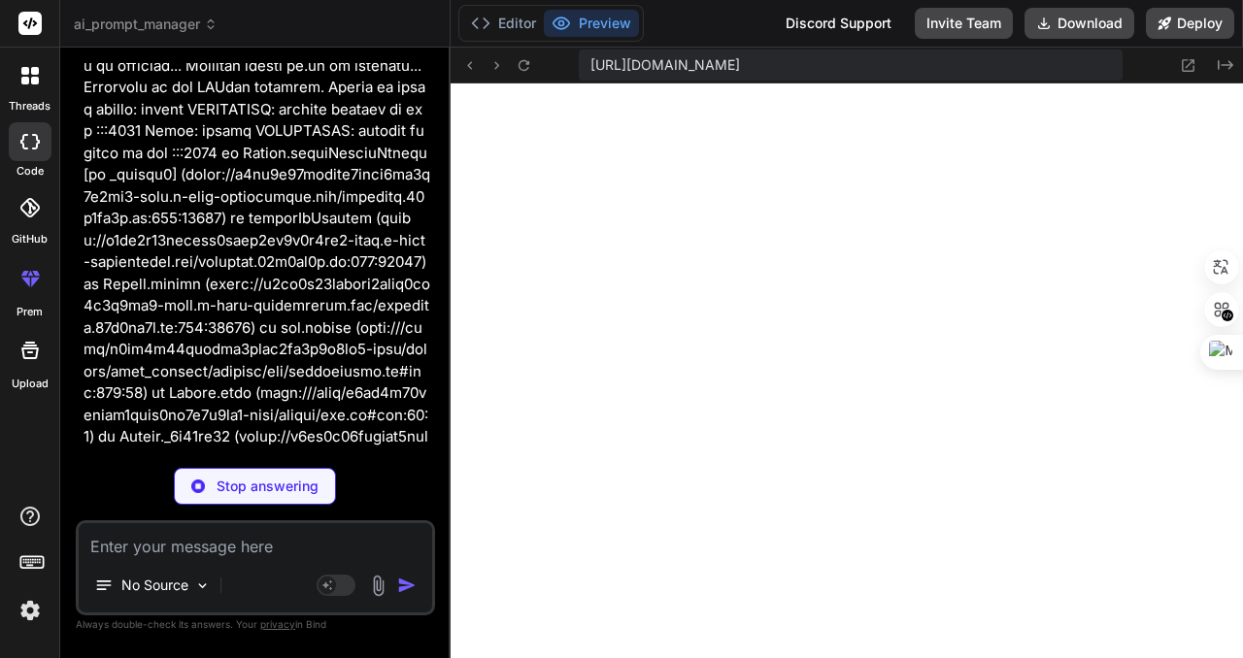
type textarea "x"
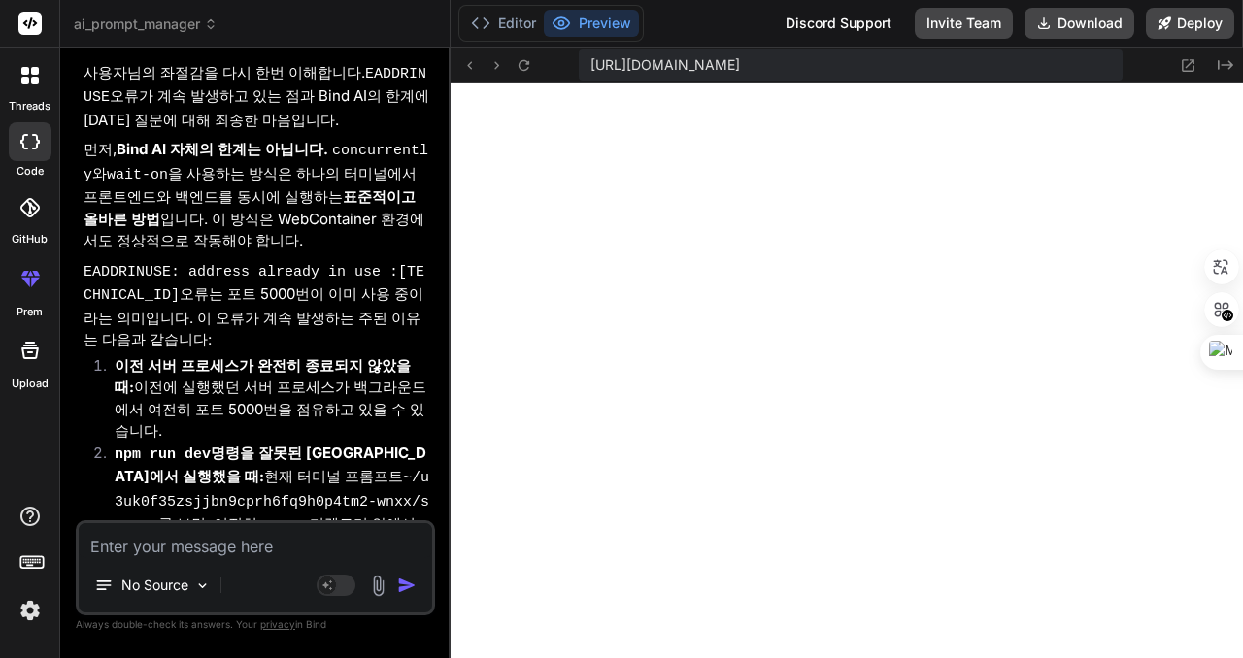
scroll to position [23807, 0]
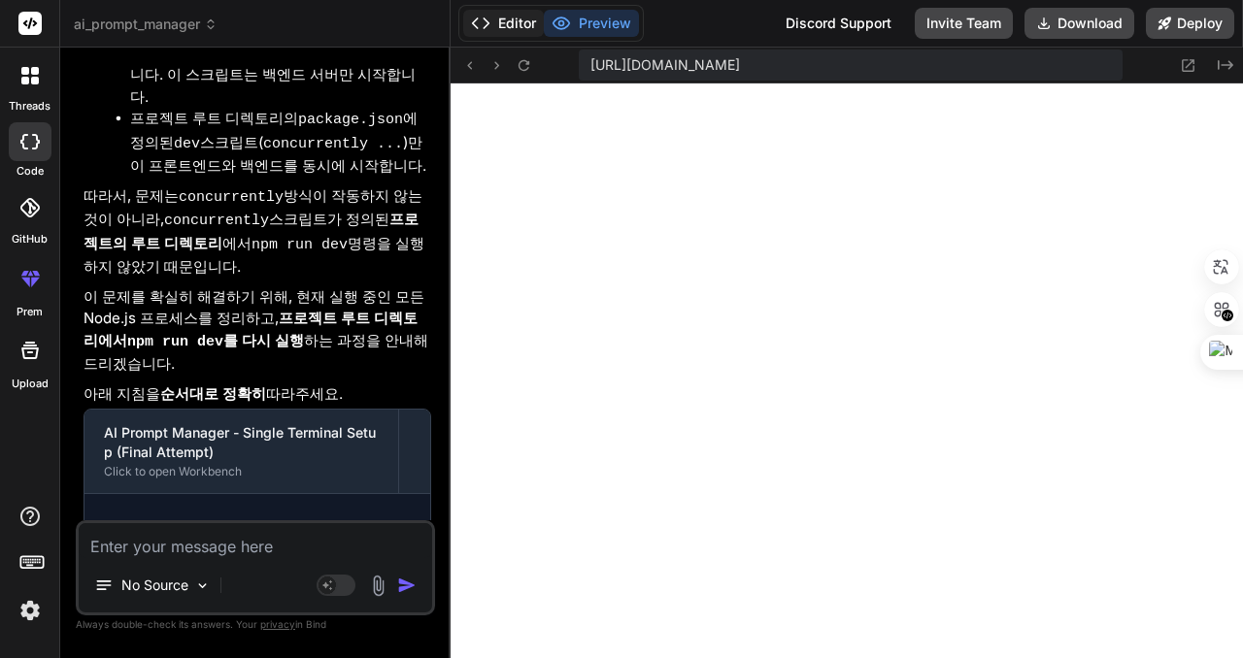
drag, startPoint x: 513, startPoint y: 19, endPoint x: 518, endPoint y: 28, distance: 10.5
click at [512, 19] on button "Editor" at bounding box center [503, 23] width 81 height 27
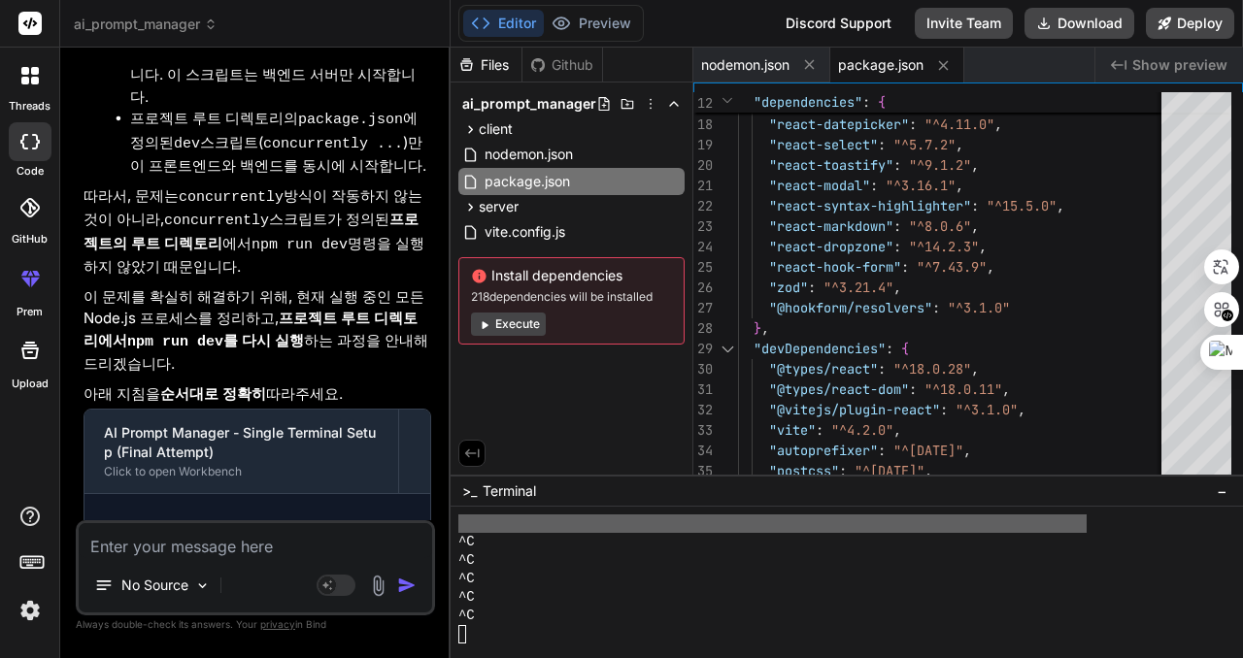
scroll to position [6402, 0]
click at [667, 583] on div "^C" at bounding box center [837, 579] width 758 height 18
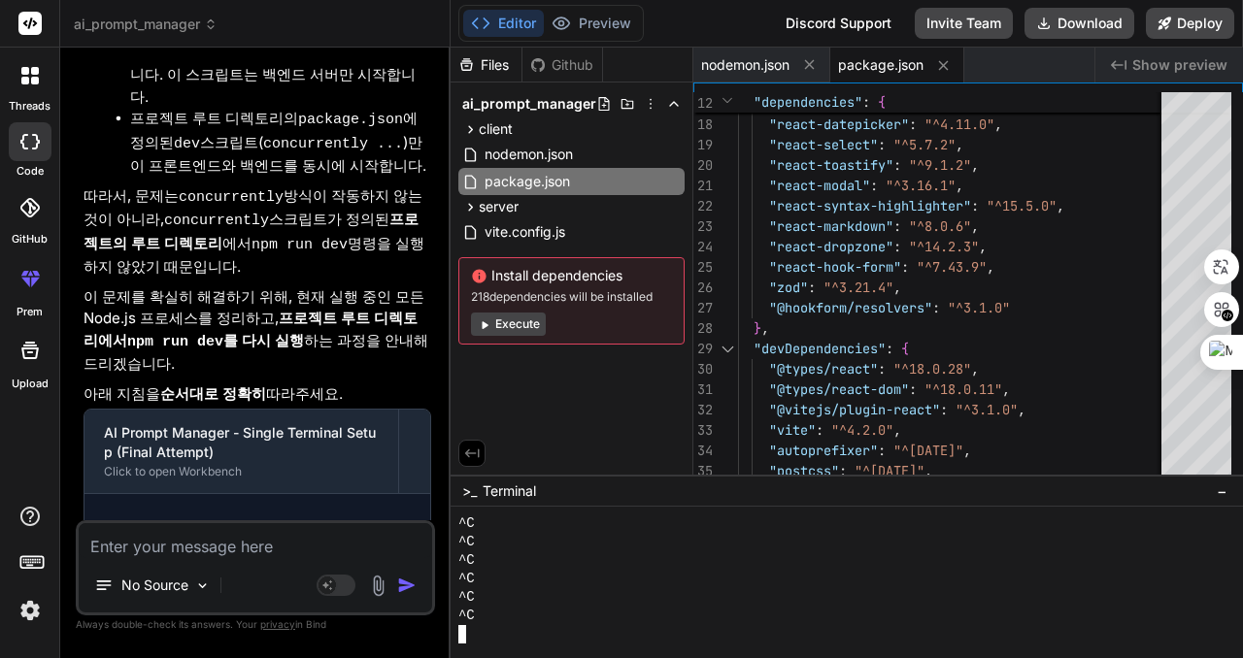
click at [696, 572] on div "^C" at bounding box center [837, 579] width 758 height 18
click at [723, 574] on div "^C" at bounding box center [837, 579] width 758 height 18
click at [246, 549] on textarea at bounding box center [255, 540] width 353 height 35
type textarea "ㅍ"
type textarea "x"
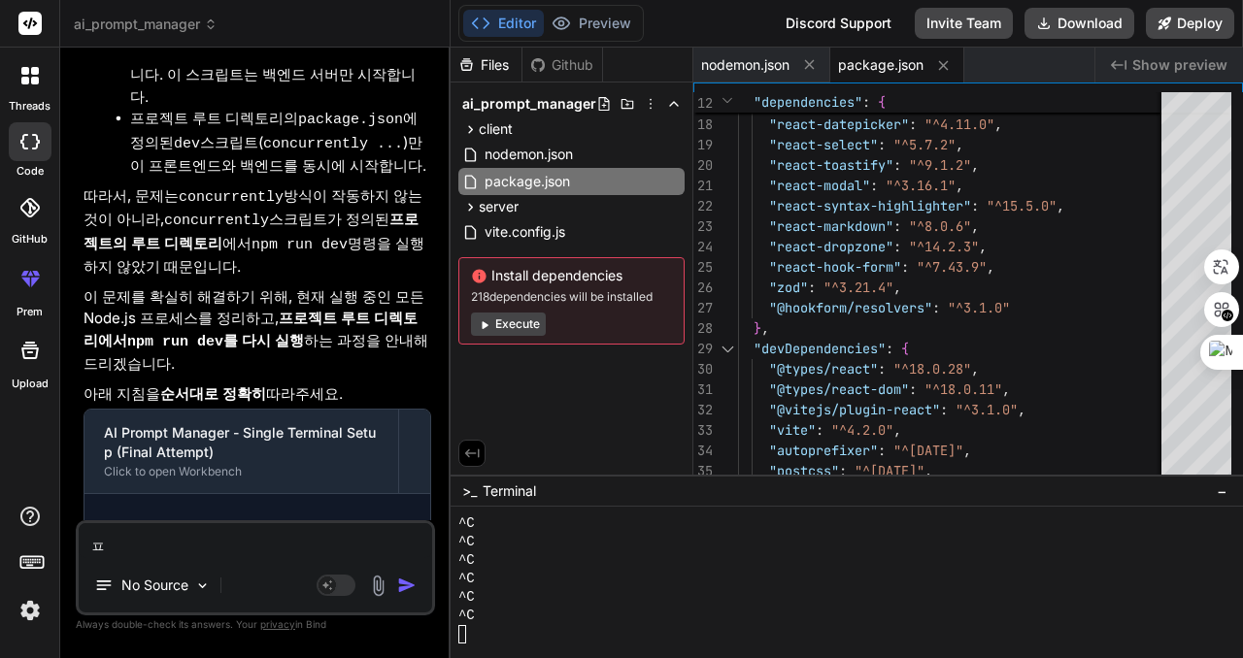
type textarea "프"
type textarea "x"
type textarea "플"
type textarea "x"
type textarea "프로"
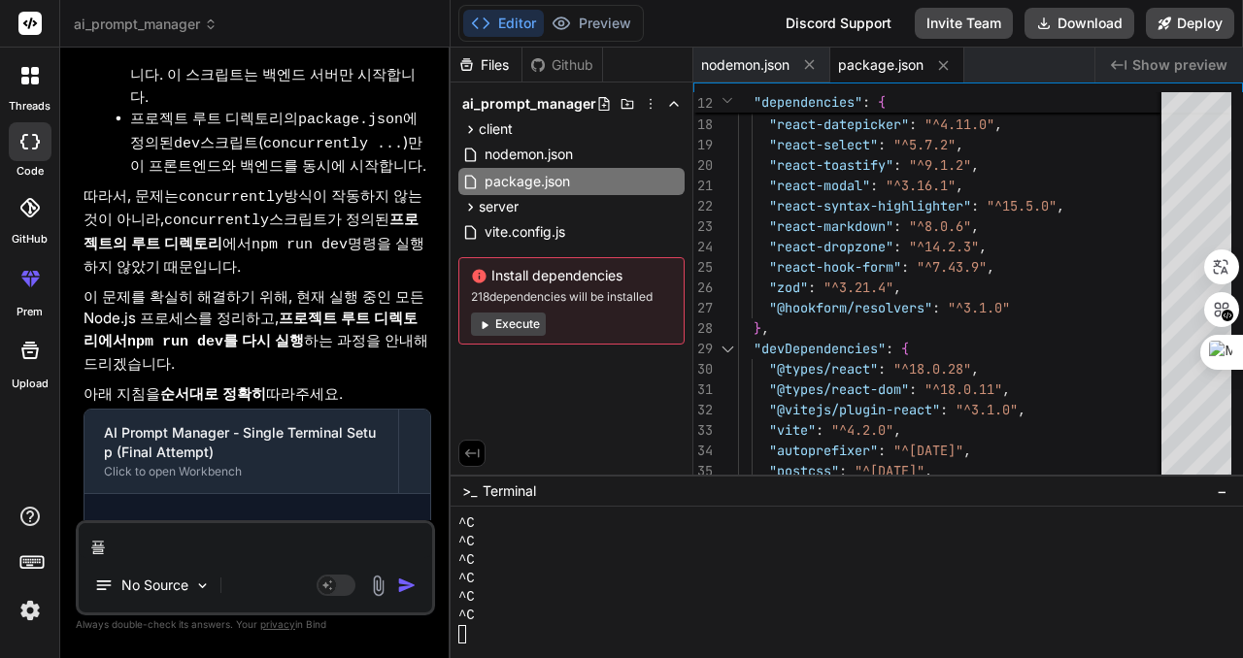
type textarea "x"
type textarea "프록"
type textarea "x"
type textarea "프로그"
type textarea "x"
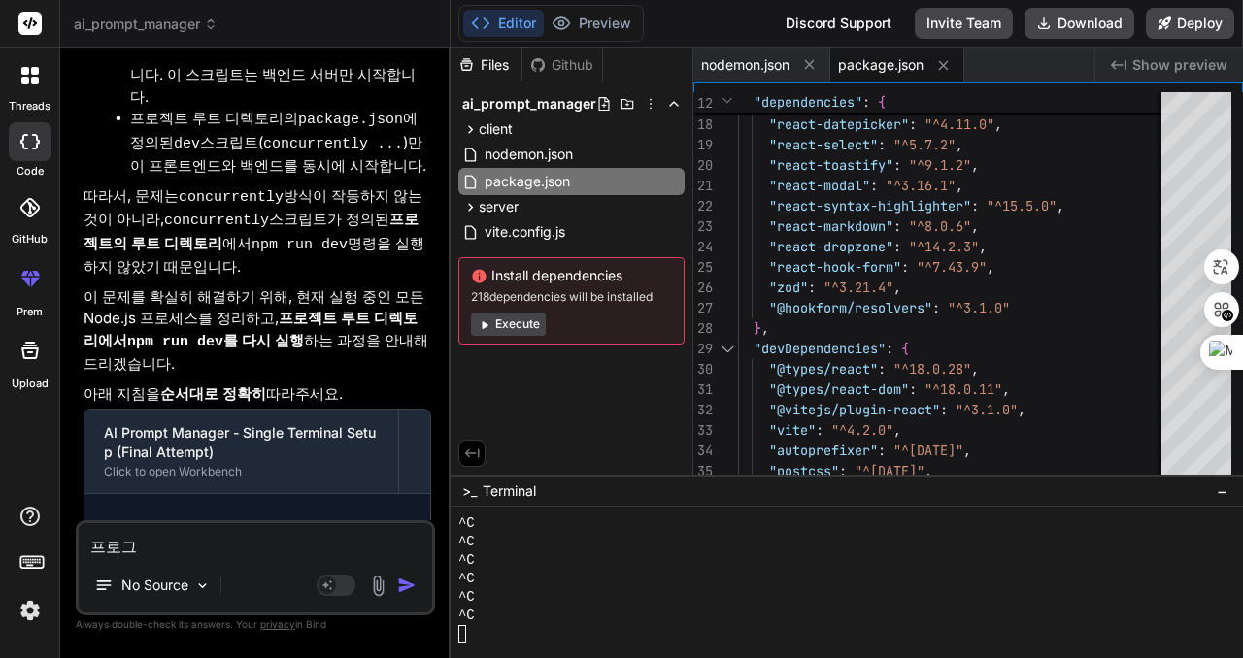
type textarea "프로글"
type textarea "x"
type textarea "프로그래"
type textarea "x"
type textarea "프로그램"
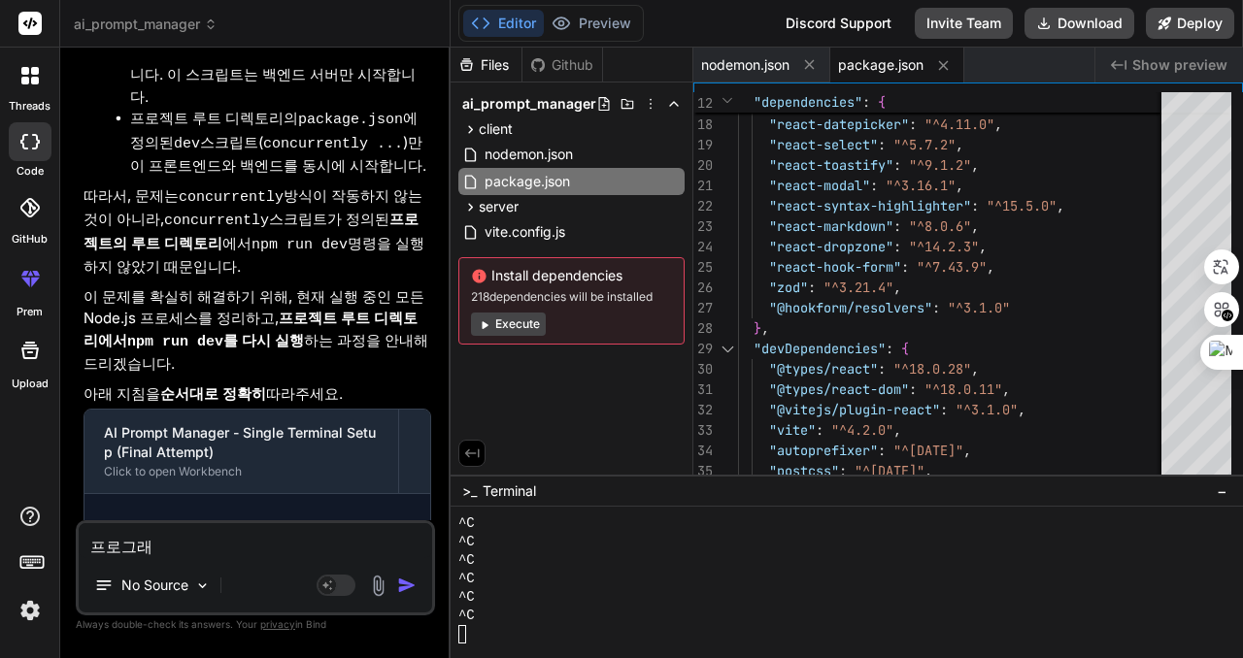
type textarea "x"
type textarea "프로그램"
type textarea "x"
type textarea "프로그램 ㅈ"
type textarea "x"
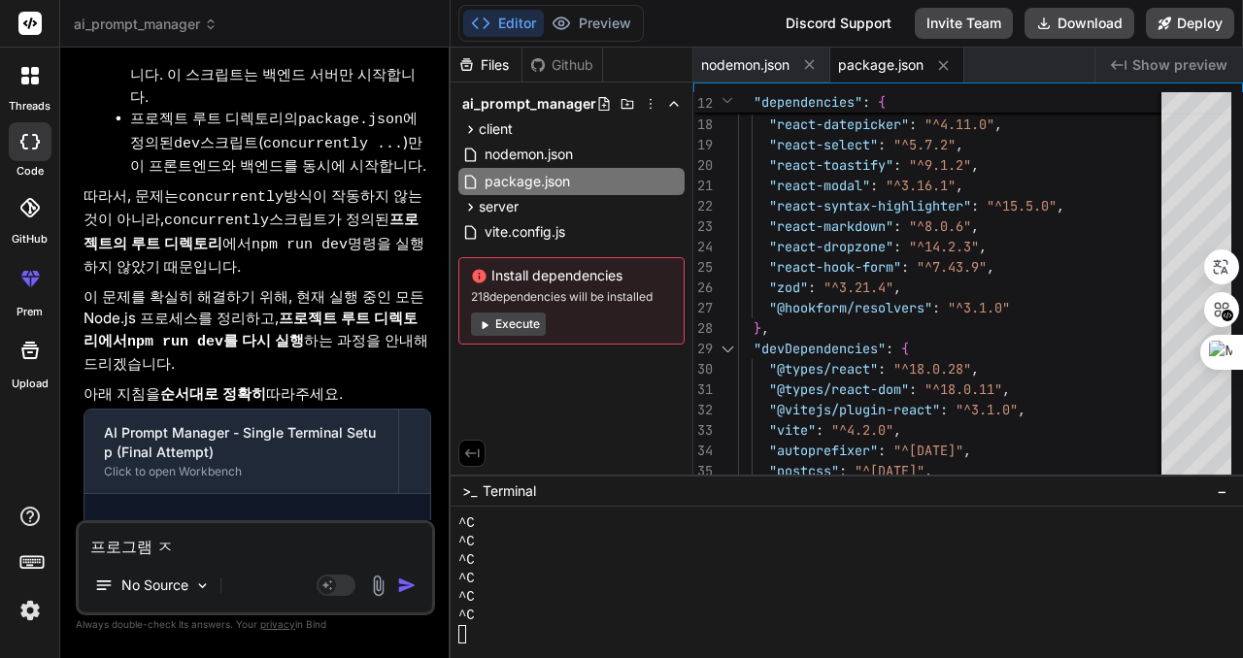
type textarea "프로그램 조"
type textarea "x"
type textarea "프로그램 좀"
type textarea "x"
type textarea "프로그램 좀"
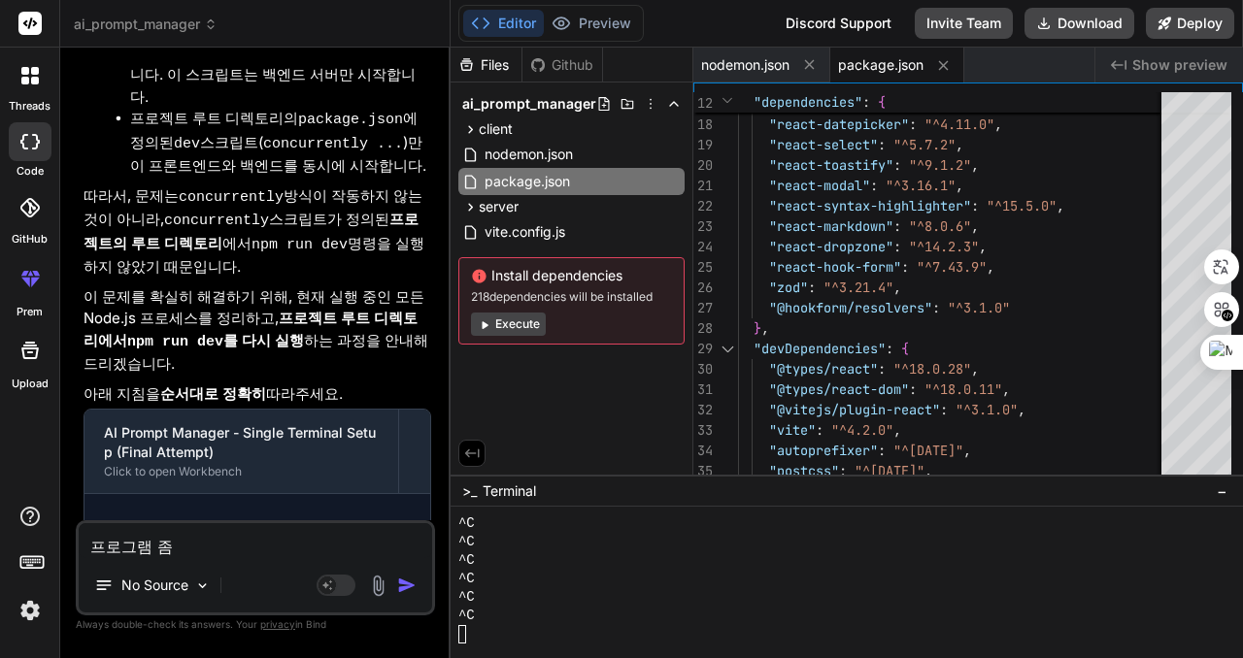
type textarea "x"
type textarea "프로그램 좀 ㅈ"
type textarea "x"
type textarea "프로그램 좀 조"
type textarea "x"
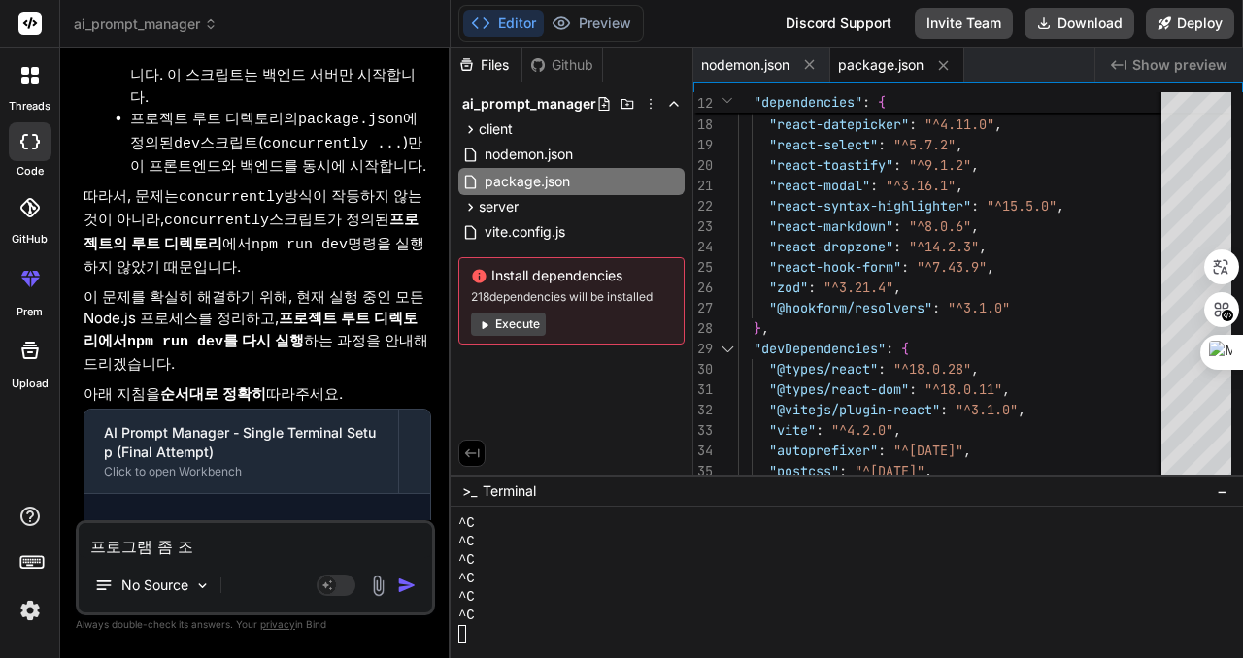
type textarea "프로그램 좀 종"
type textarea "x"
type textarea "프로그램 좀 종ㄹ"
type textarea "x"
type textarea "프로그램 좀 종료"
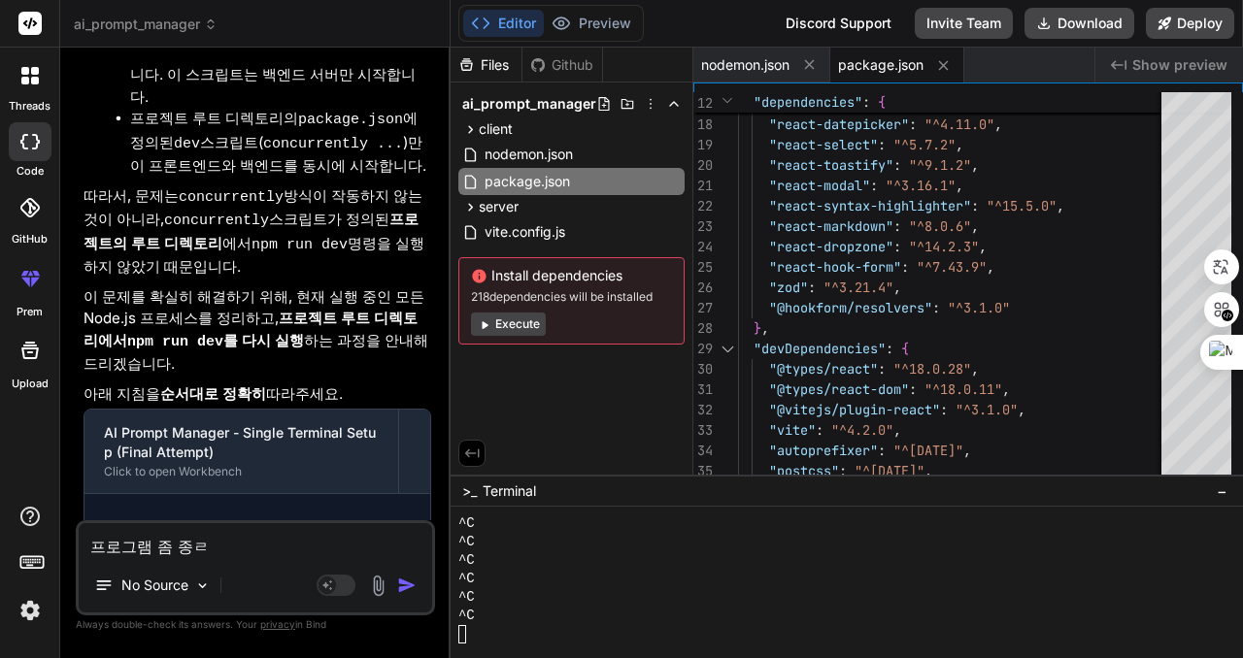
type textarea "x"
type textarea "프로그램 좀 종룟"
type textarea "x"
type textarea "프로그램 좀 종료시"
type textarea "x"
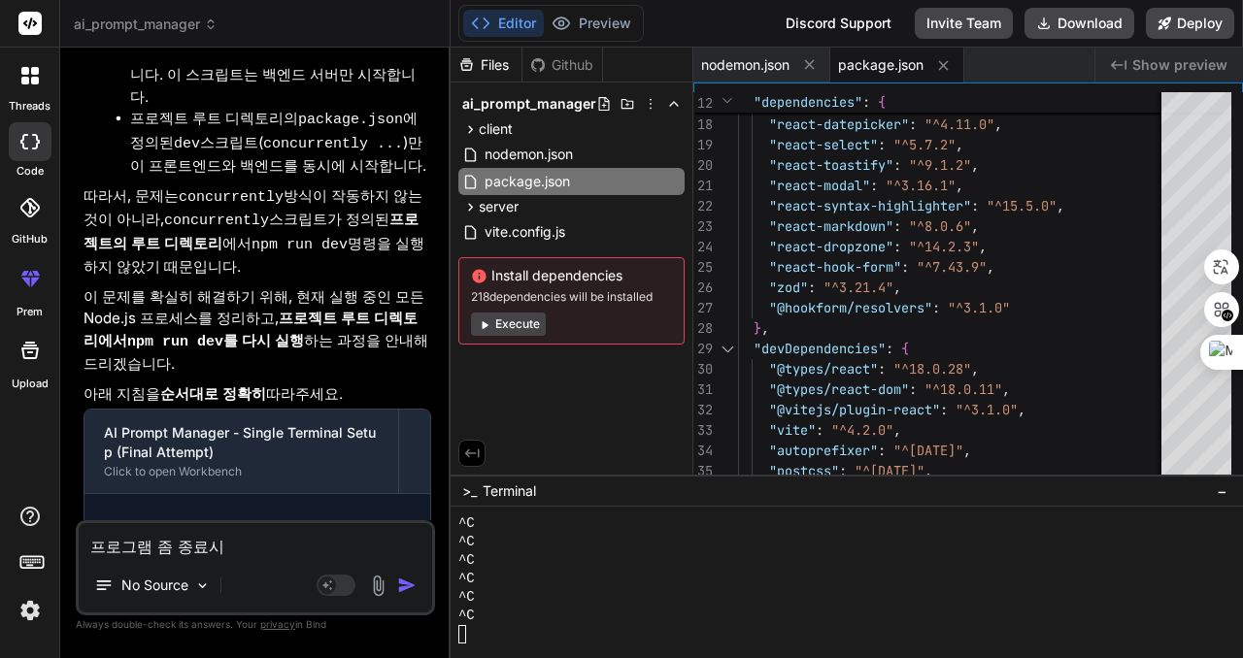
type textarea "프로그램 좀 종료싴"
type textarea "x"
type textarea "프로그램 좀 종료시켜"
type textarea "x"
type textarea "프로그램 좀 종료시켲"
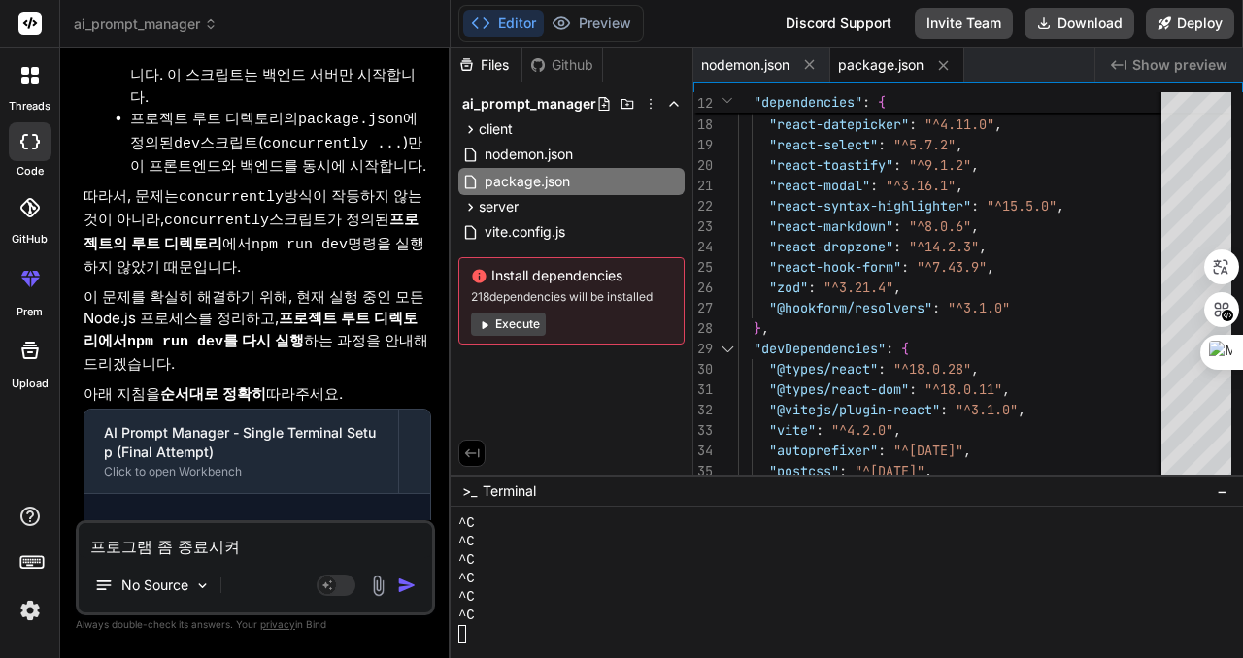
type textarea "x"
type textarea "프로그램 좀 종료시켜주"
type textarea "x"
type textarea "프로그램 좀 종료시켜줘"
type textarea "x"
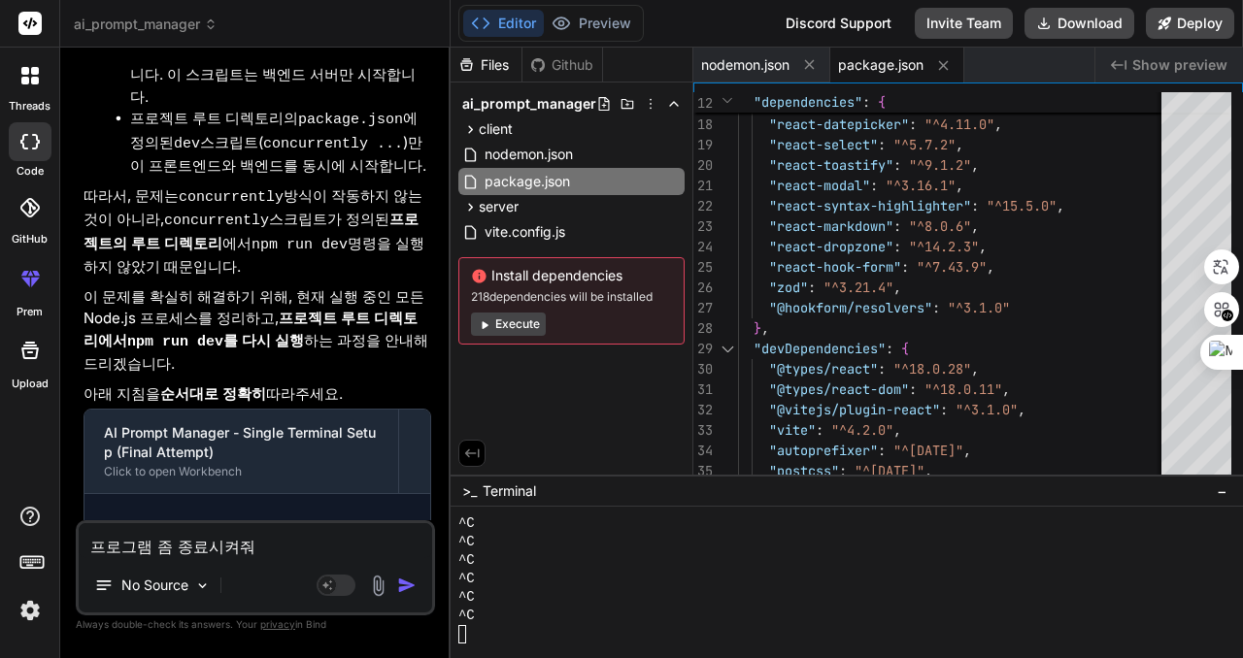
type textarea "프로그램 좀 종료시켜줘."
type textarea "x"
type textarea "프로그램 좀 종료시켜줘."
type textarea "x"
type textarea "프로그램 좀 종료시켜줘. ㅊ"
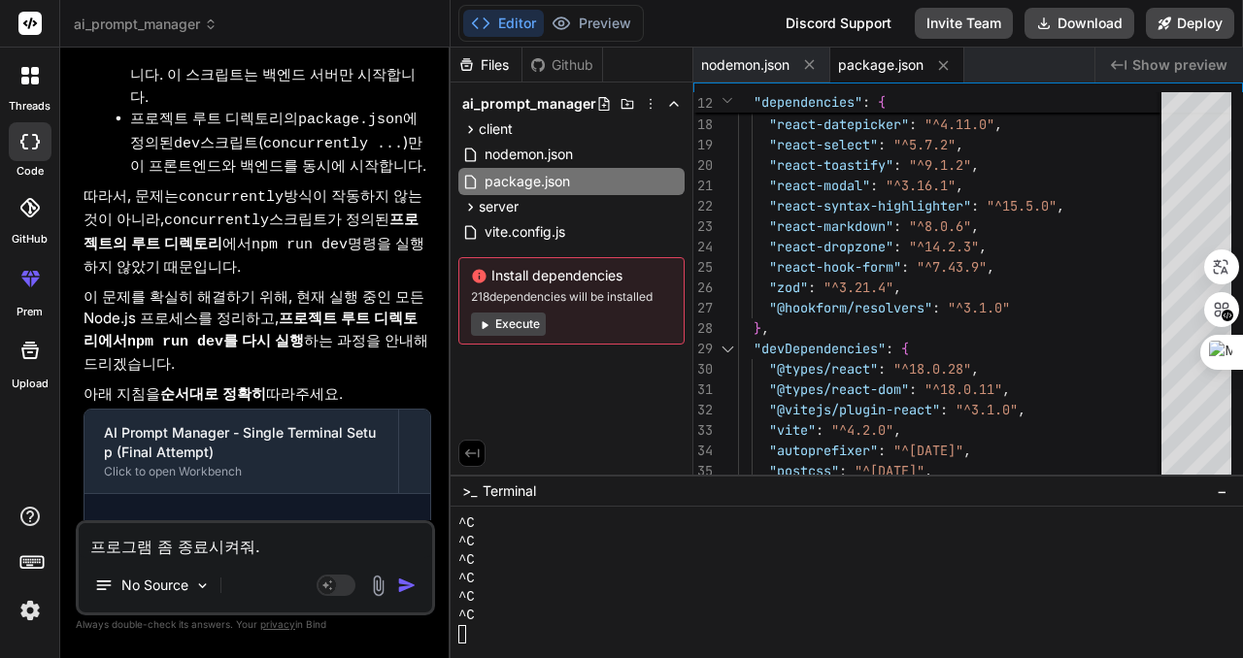
type textarea "x"
type textarea "프로그램 좀 종료시켜줘."
type textarea "x"
type textarea "프로그램 좀 종료시켜줘. C"
type textarea "x"
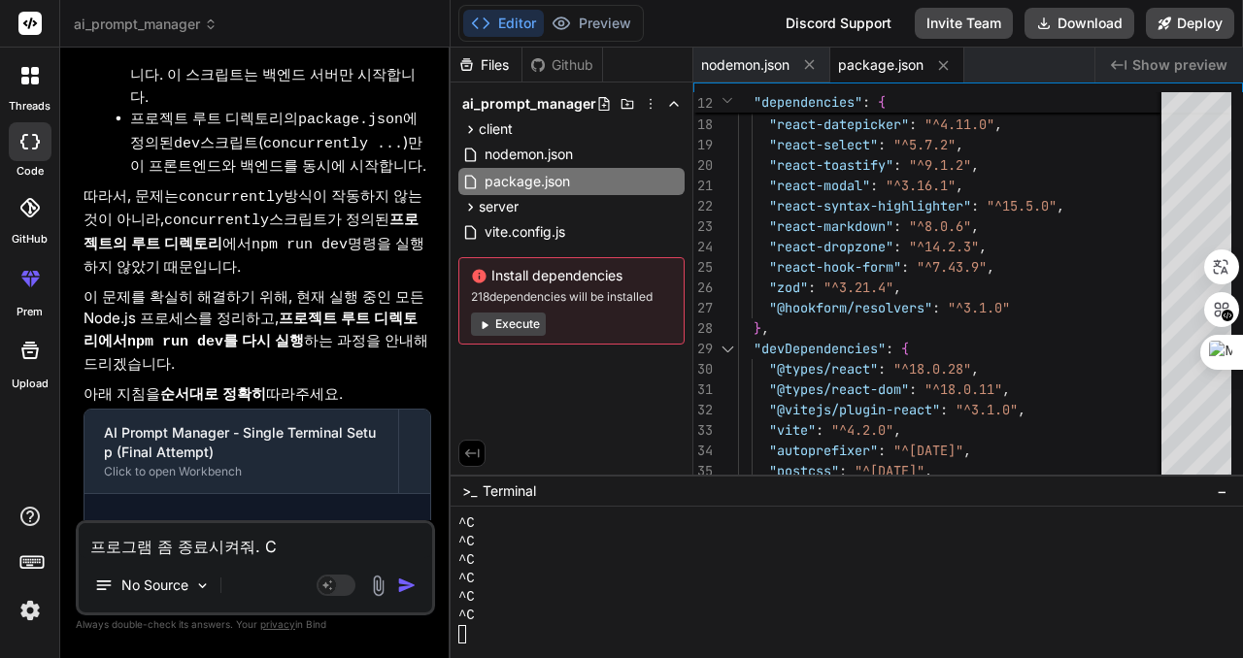
type textarea "프로그램 좀 종료시켜줘. CT"
type textarea "x"
type textarea "프로그램 좀 종료시켜줘. CTR"
type textarea "x"
type textarea "프로그램 좀 종료시켜줘. CTRL"
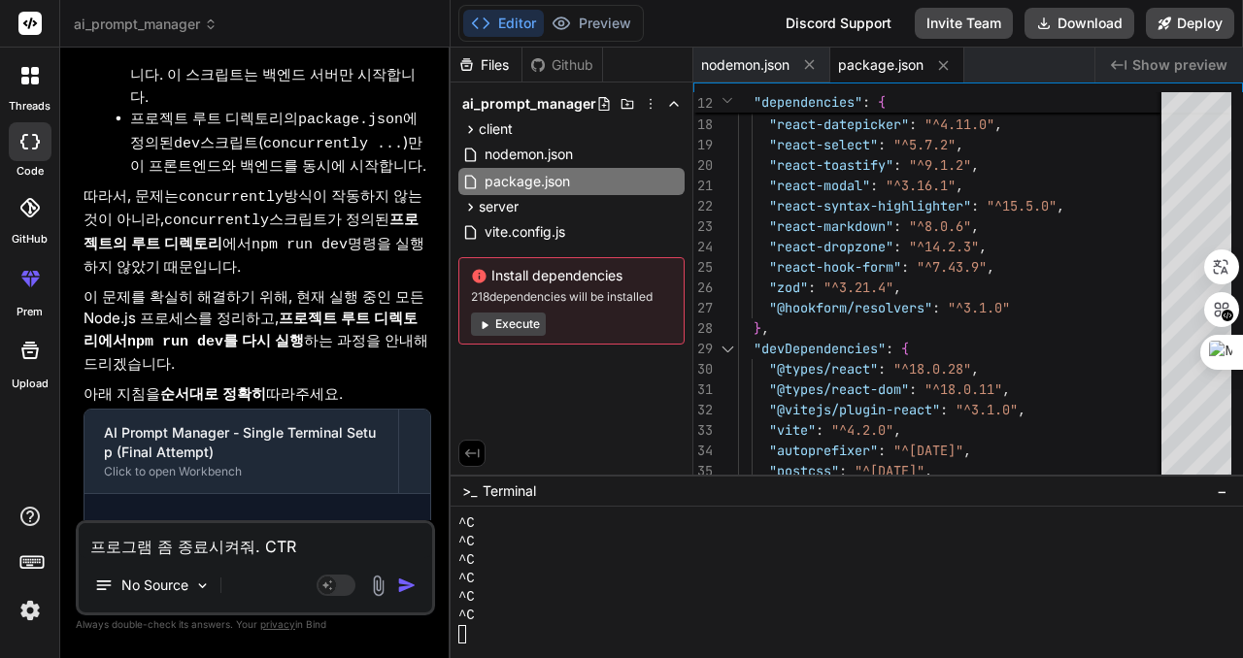
type textarea "x"
type textarea "프로그램 좀 종료시켜줘. CTRL-"
type textarea "x"
type textarea "프로그램 좀 종료시켜줘. CTRL-C"
type textarea "x"
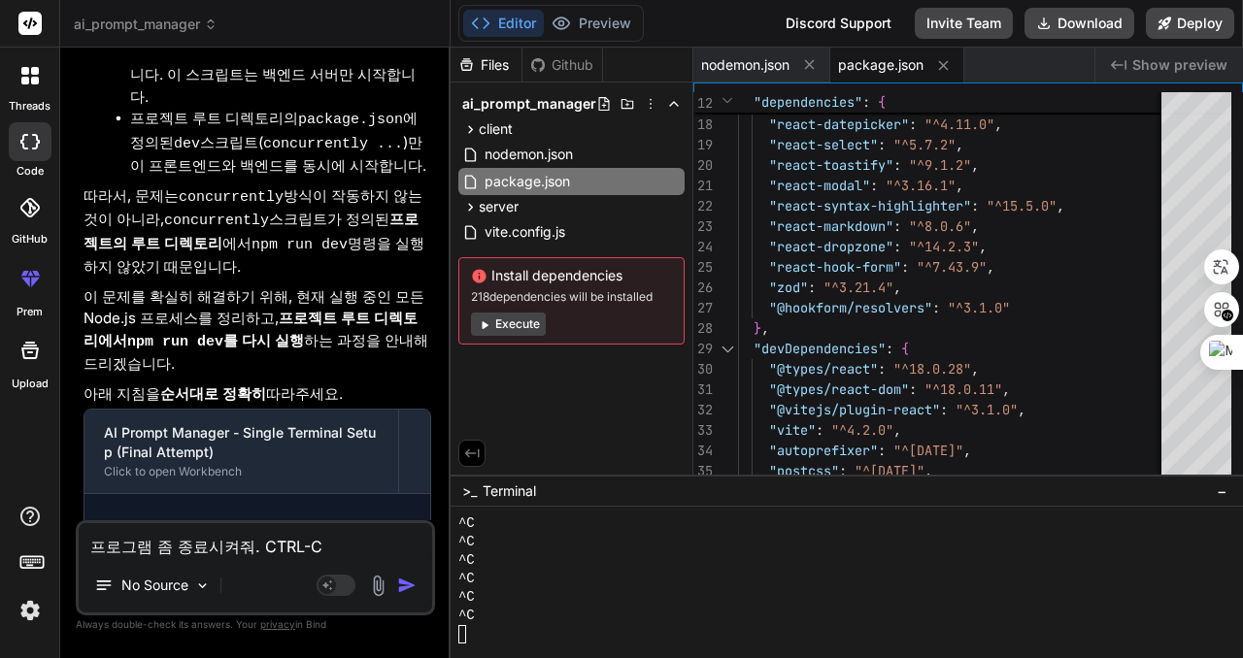
type textarea "프로그램 좀 종료시켜줘. CTRL-C"
type textarea "x"
type textarea "프로그램 좀 종료시켜줘. CTRL-C ㄷ"
type textarea "x"
type textarea "프로그램 좀 종료시켜줘. CTRL-C 도"
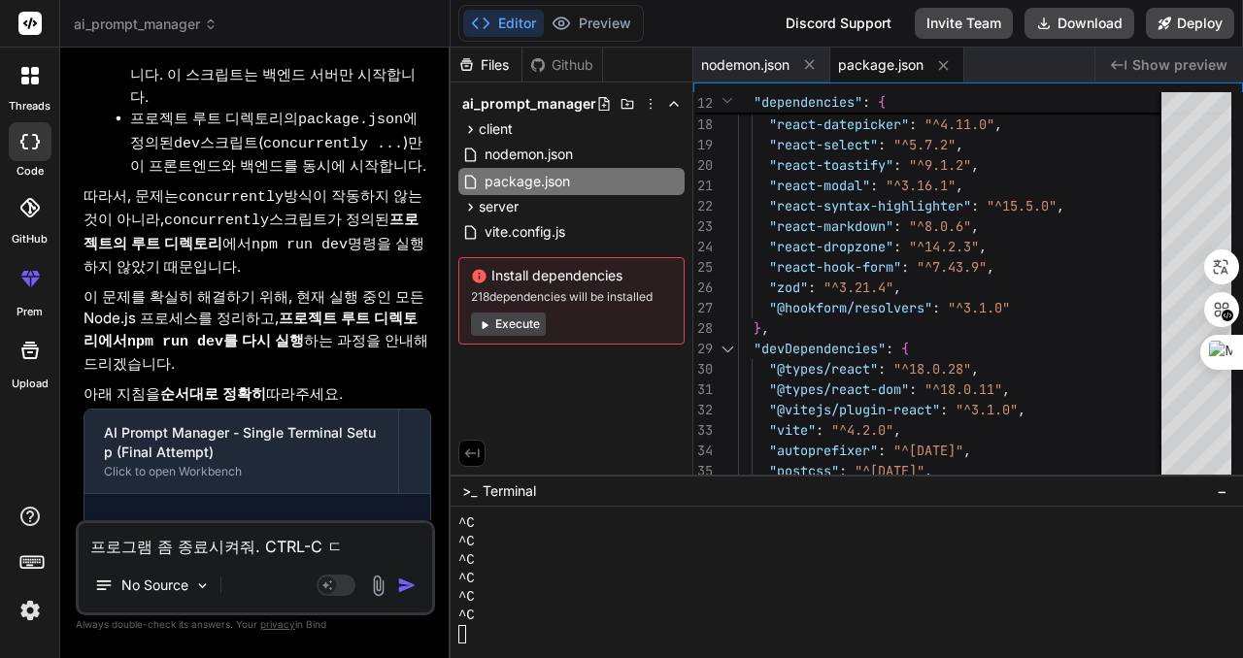
type textarea "x"
type textarea "프로그램 좀 종료시켜줘. CTRL-C 동"
type textarea "x"
type textarea "프로그램 좀 종료시켜줘. CTRL-C 동ㅈ"
type textarea "x"
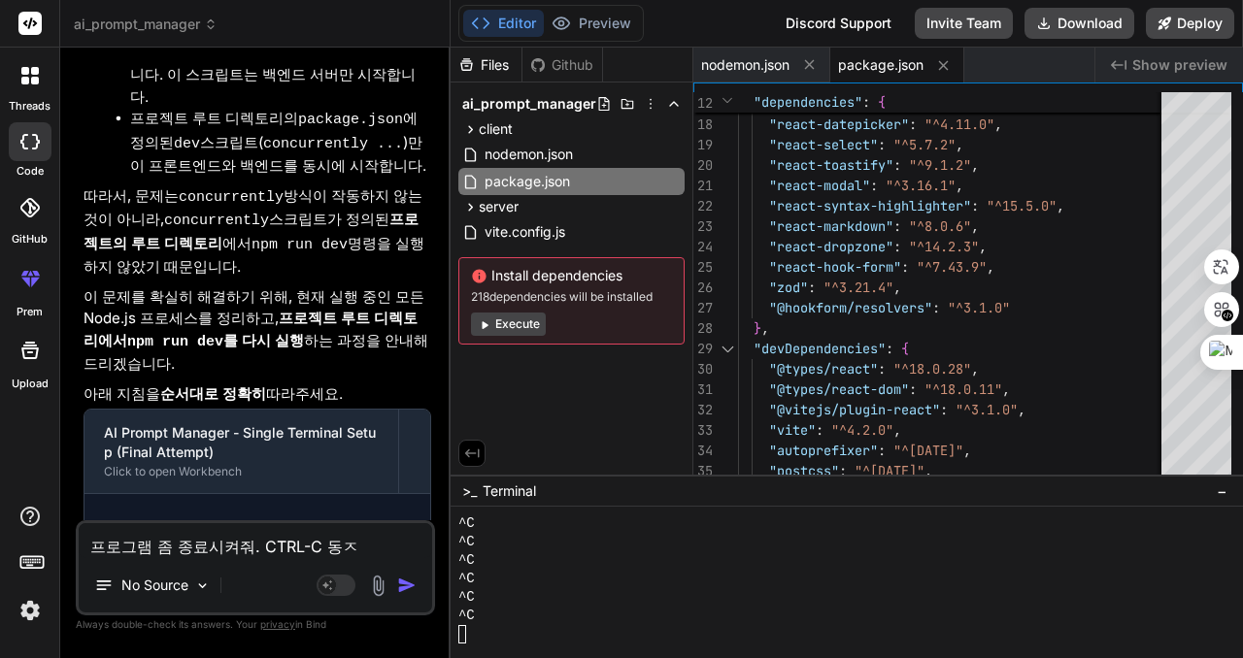
type textarea "프로그램 좀 종료시켜줘. CTRL-C 동자"
type textarea "x"
type textarea "프로그램 좀 종료시켜줘. CTRL-C 동작"
type textarea "x"
type textarea "프로그램 좀 종료시켜줘. CTRL-C 동작ㅇ"
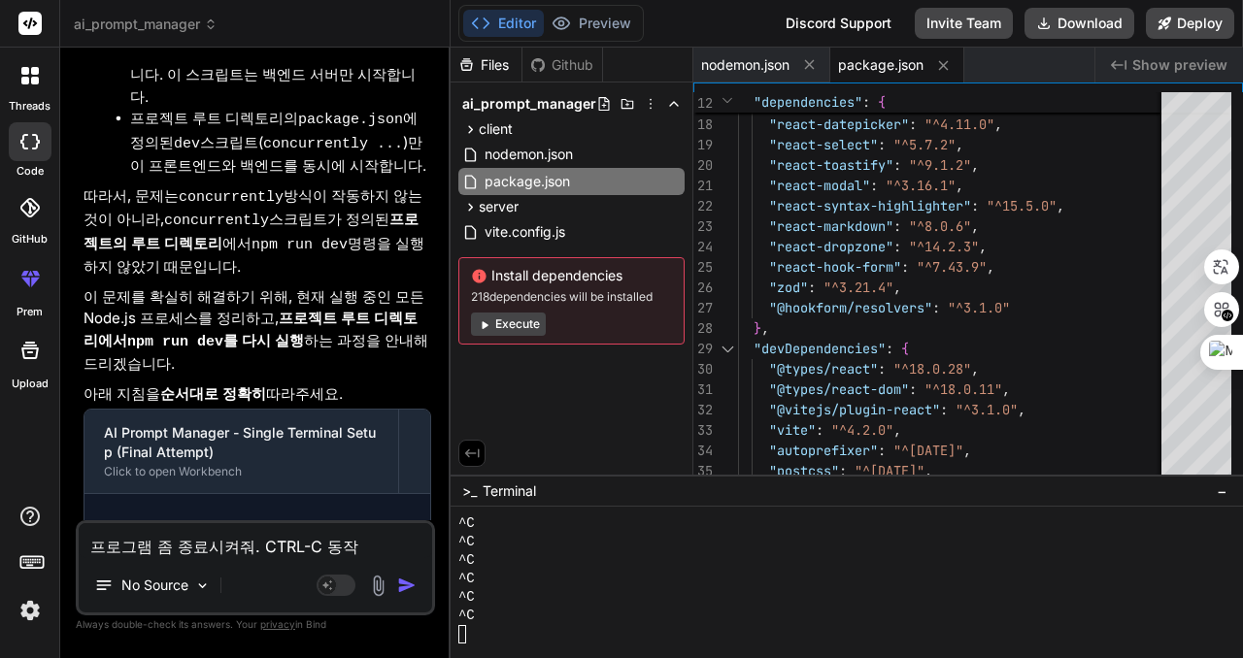
type textarea "x"
type textarea "프로그램 좀 종료시켜줘. CTRL-C 동작아"
type textarea "x"
type textarea "프로그램 좀 종료시켜줘. CTRL-C 동작안"
type textarea "x"
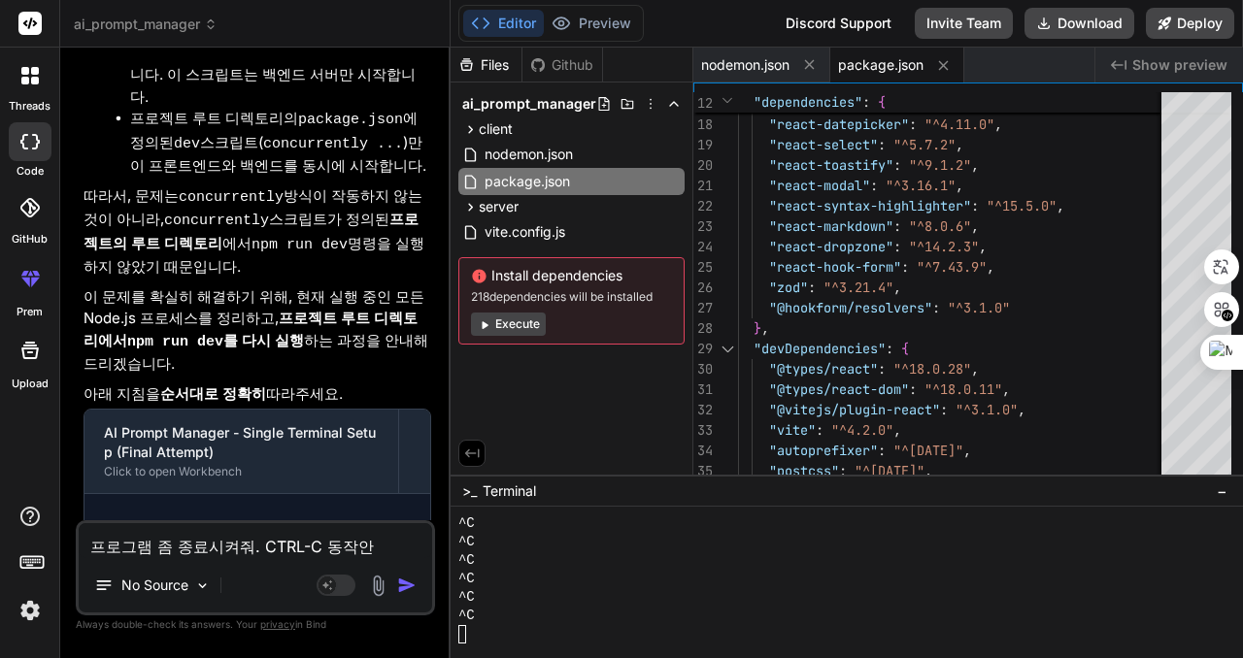
type textarea "프로그램 좀 종료시켜줘. CTRL-C 동작않"
type textarea "x"
type textarea "프로그램 좀 종료시켜줘. CTRL-C 동작안해"
type textarea "x"
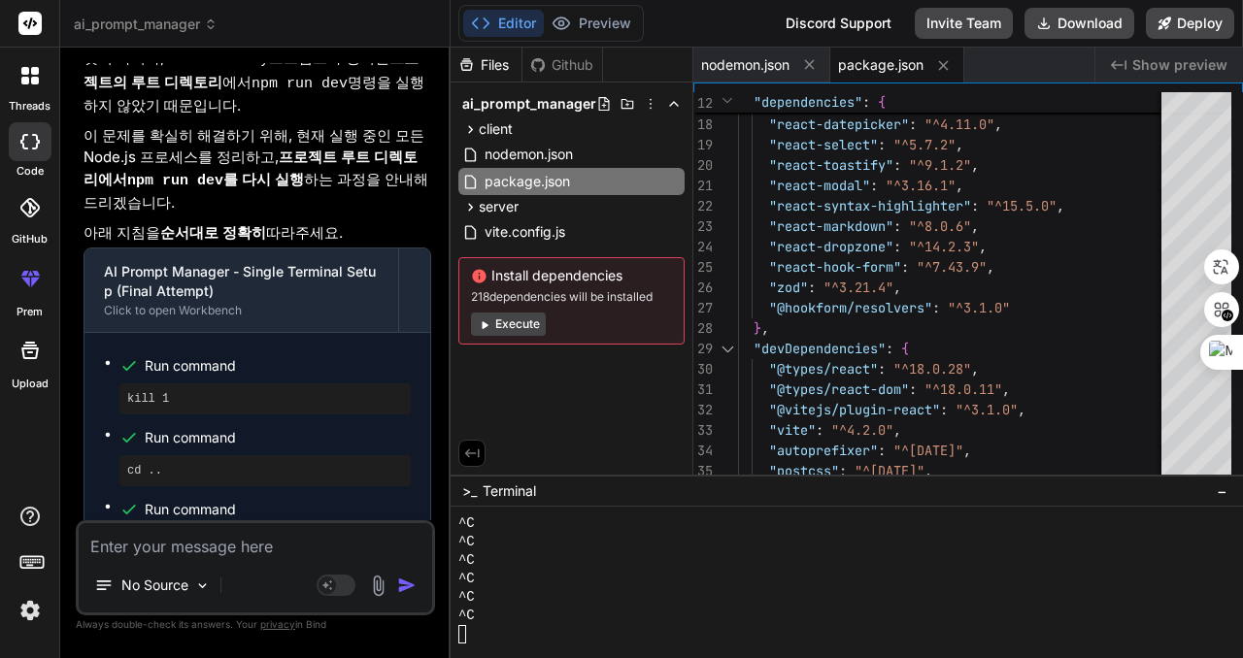
scroll to position [24009, 0]
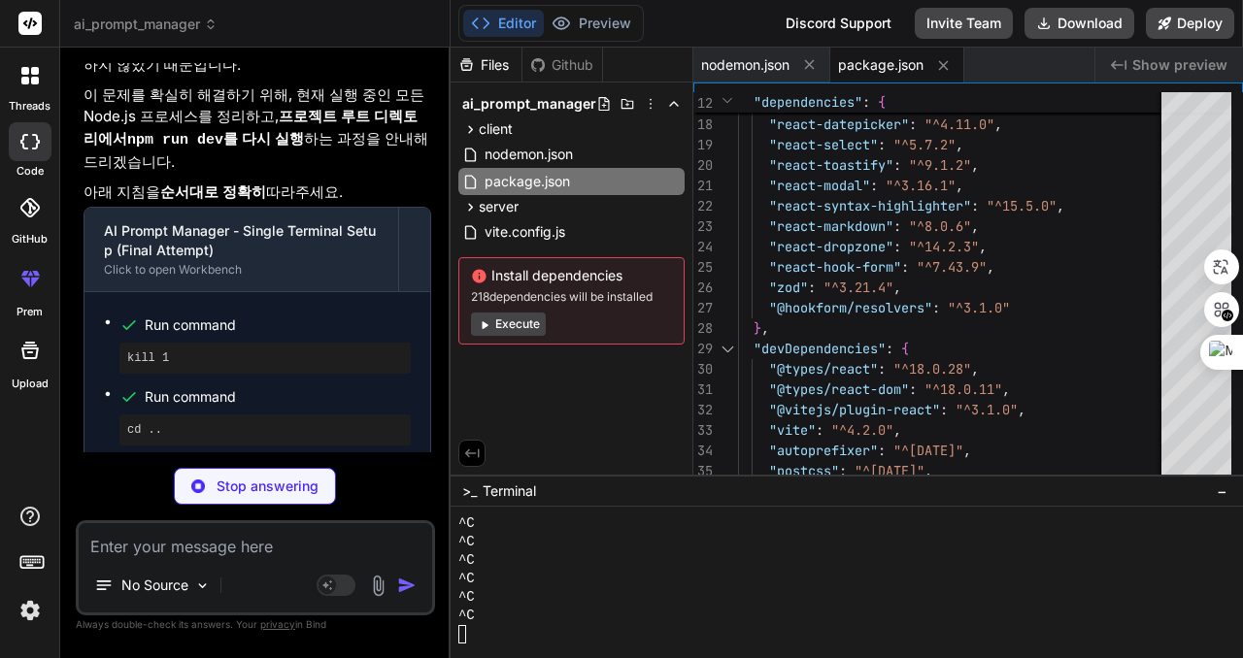
type textarea "x"
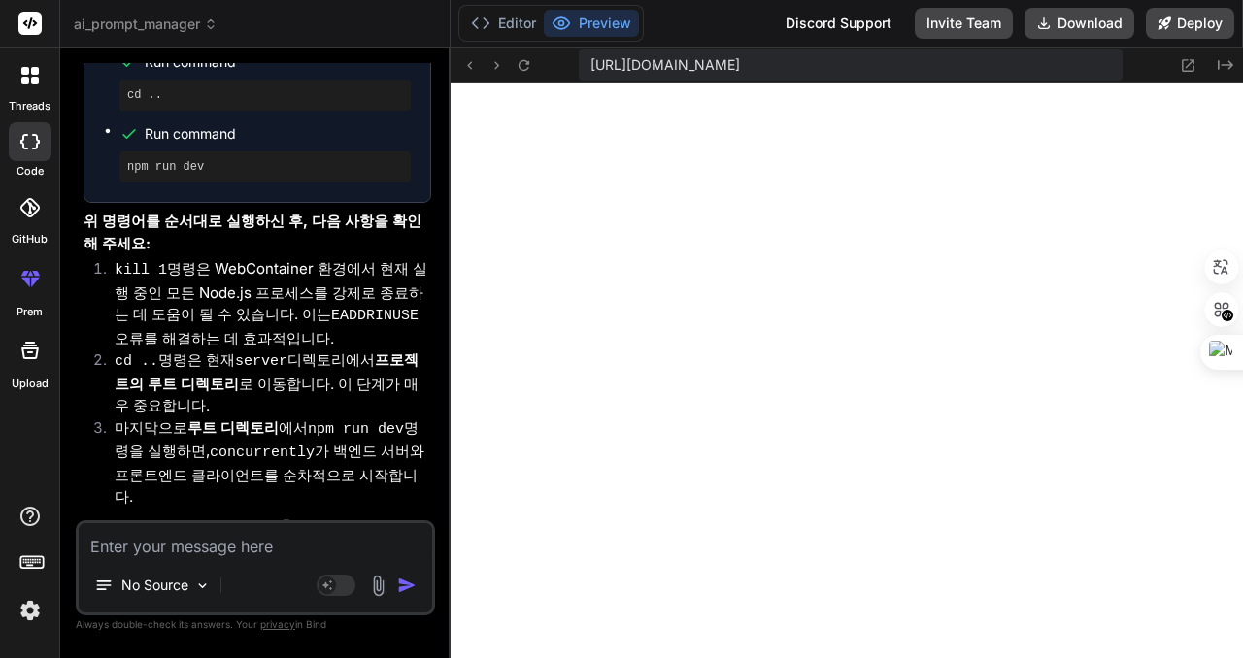
scroll to position [24354, 0]
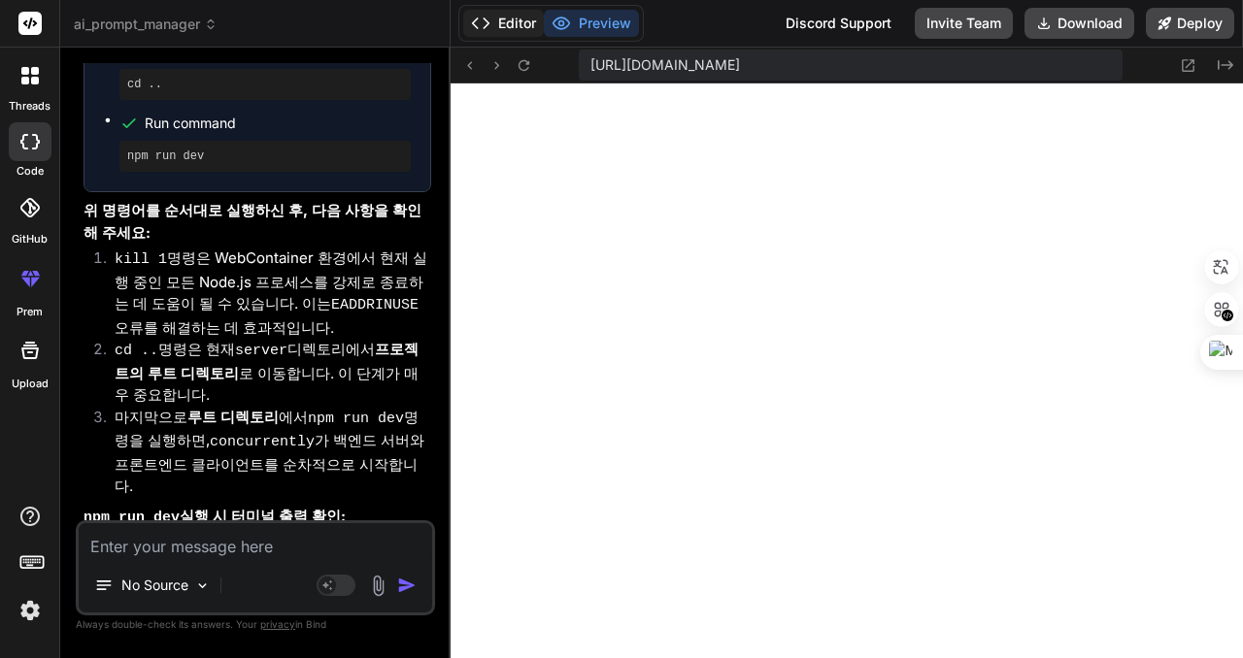
click at [492, 23] on button "Editor" at bounding box center [503, 23] width 81 height 27
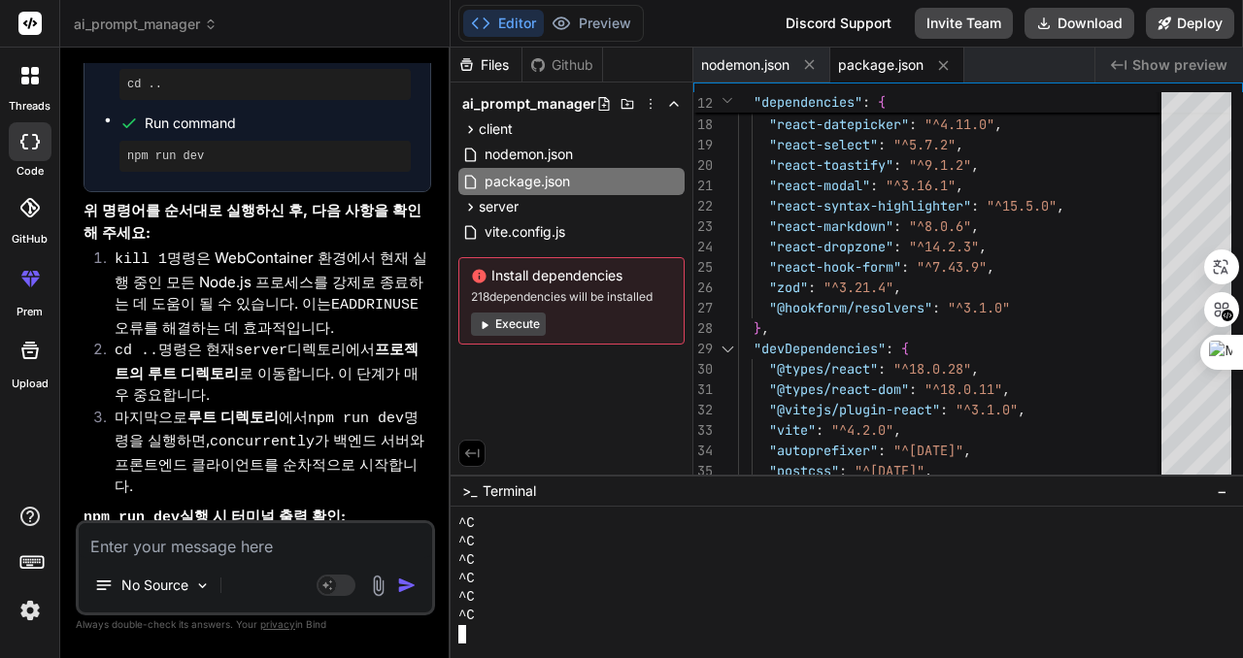
click at [680, 574] on div "^C" at bounding box center [837, 579] width 758 height 18
click at [682, 567] on div "^C" at bounding box center [837, 561] width 758 height 18
type textarea "ㄹㄹㄹ"
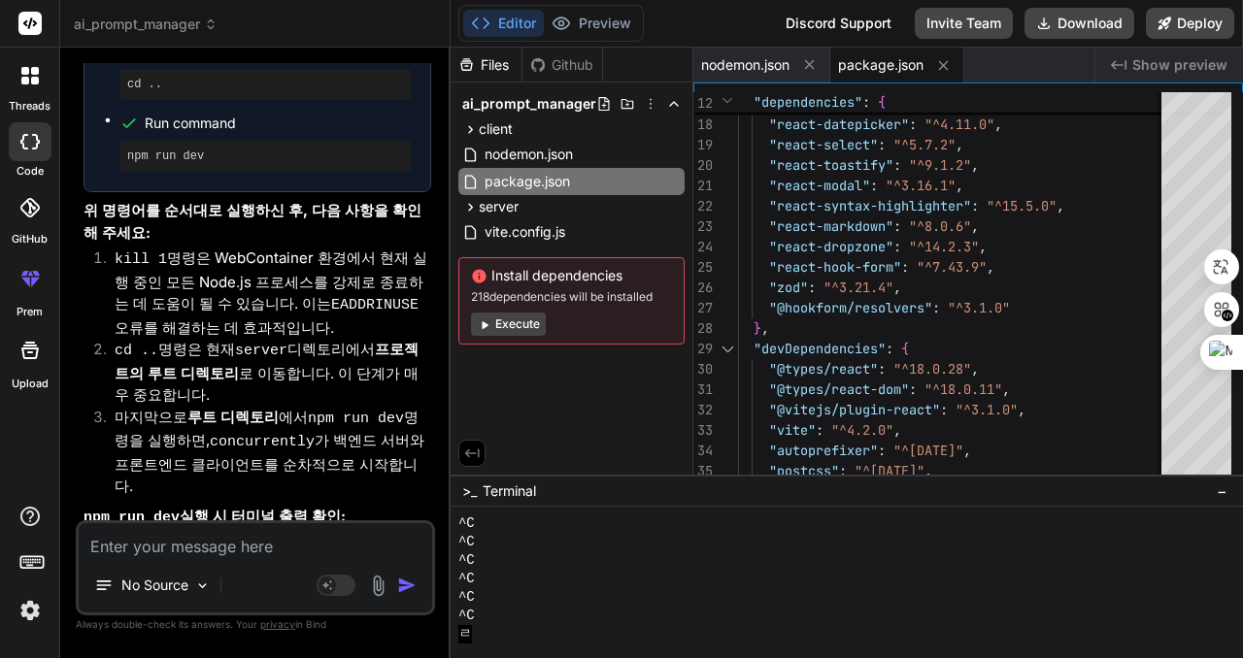
click at [703, 574] on div "^C" at bounding box center [837, 579] width 758 height 18
click at [702, 580] on div "^C" at bounding box center [837, 579] width 758 height 18
click at [729, 572] on div "^C" at bounding box center [837, 579] width 758 height 18
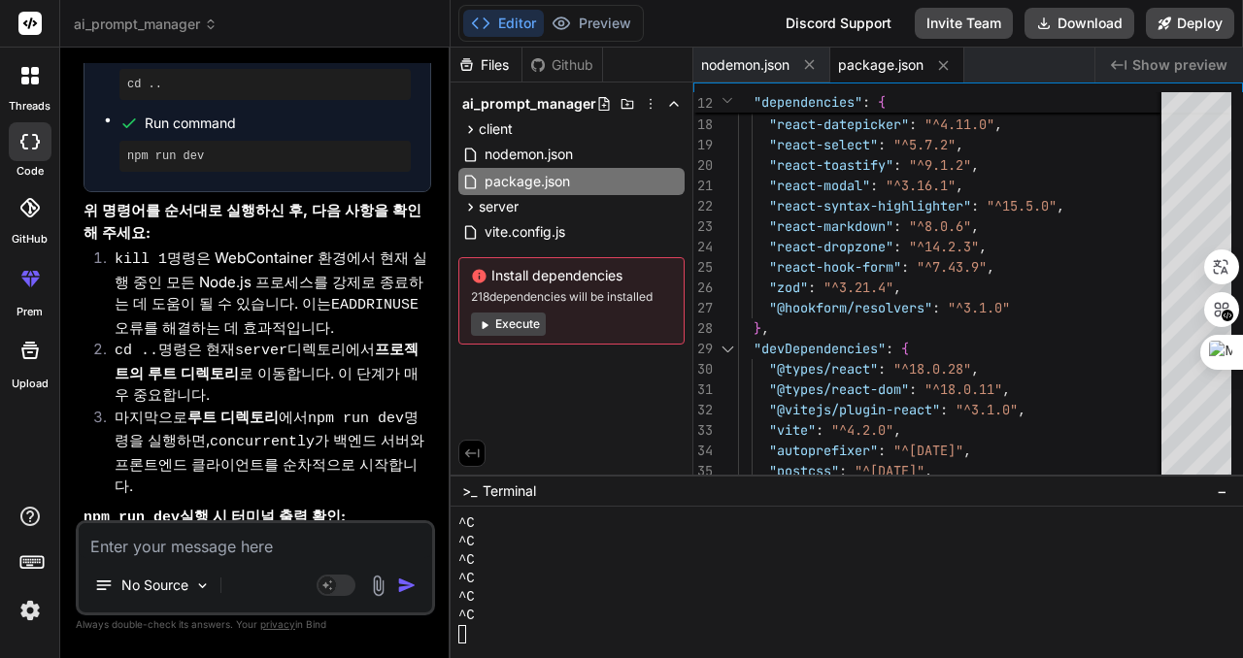
click at [682, 542] on div "^C" at bounding box center [837, 542] width 758 height 18
click at [470, 491] on span ">_" at bounding box center [469, 491] width 15 height 19
click at [505, 496] on span "Terminal" at bounding box center [509, 491] width 53 height 19
click at [1219, 492] on span "−" at bounding box center [1222, 491] width 11 height 19
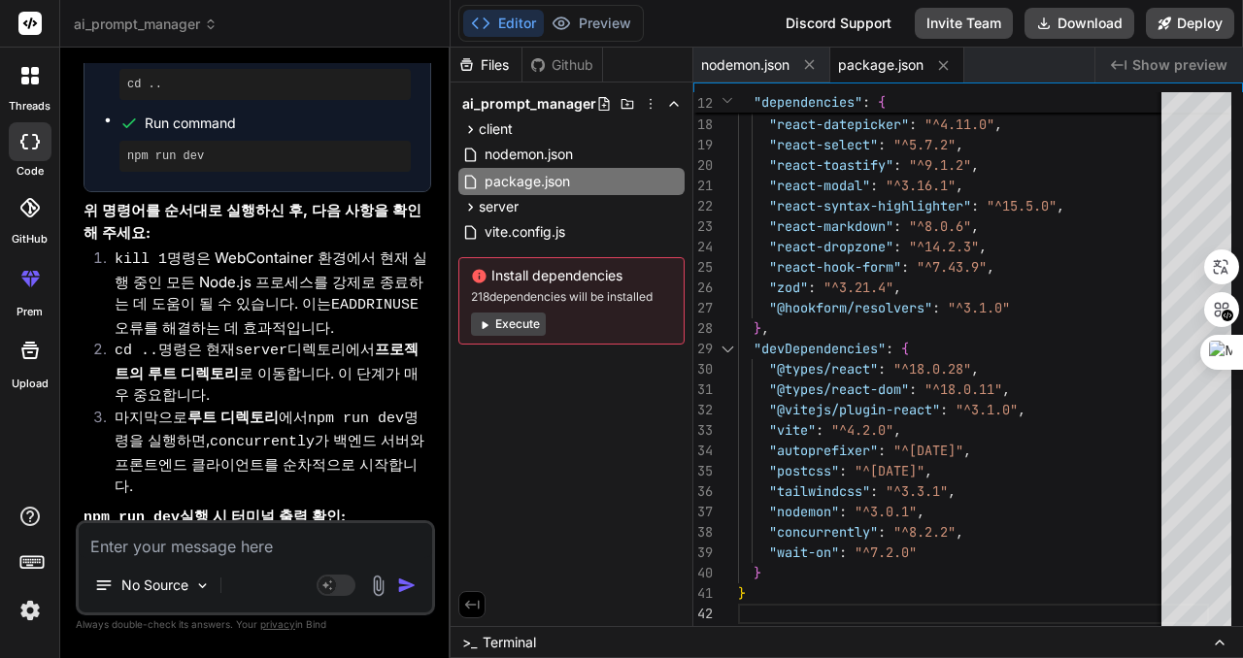
click at [1220, 639] on icon at bounding box center [1220, 643] width 16 height 16
click at [1215, 646] on icon at bounding box center [1220, 643] width 16 height 16
click at [1220, 641] on icon at bounding box center [1220, 643] width 8 height 4
click at [1221, 642] on icon at bounding box center [1220, 643] width 8 height 4
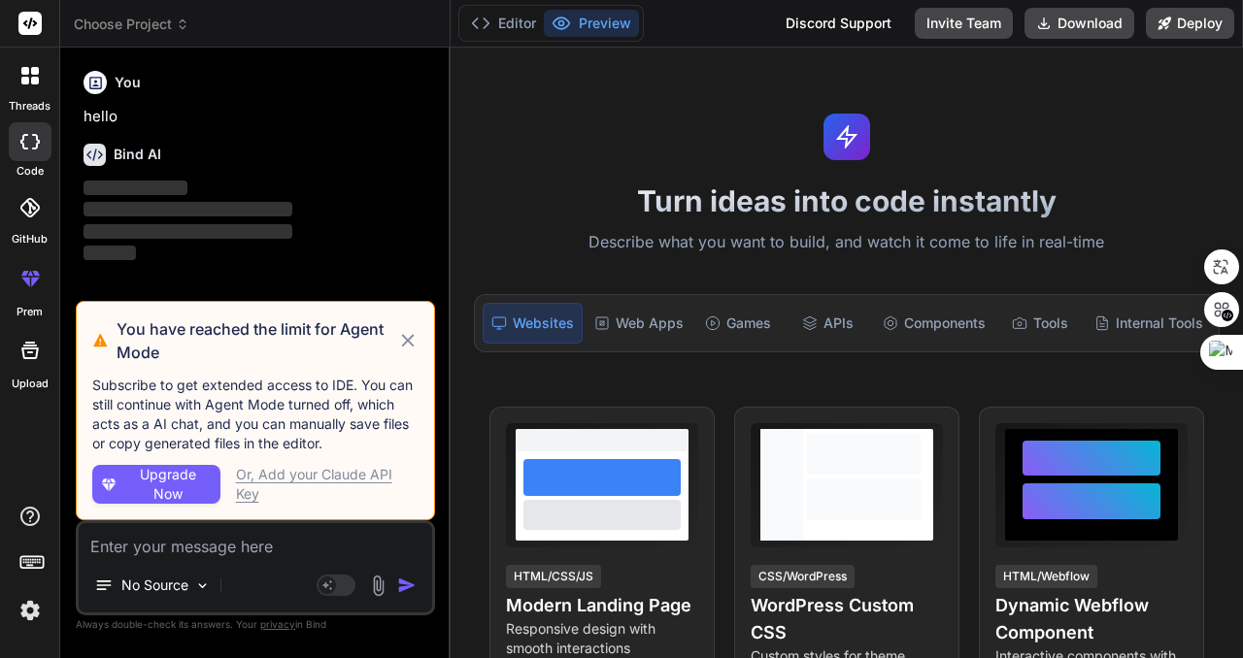
click at [127, 19] on span "Choose Project" at bounding box center [132, 24] width 116 height 19
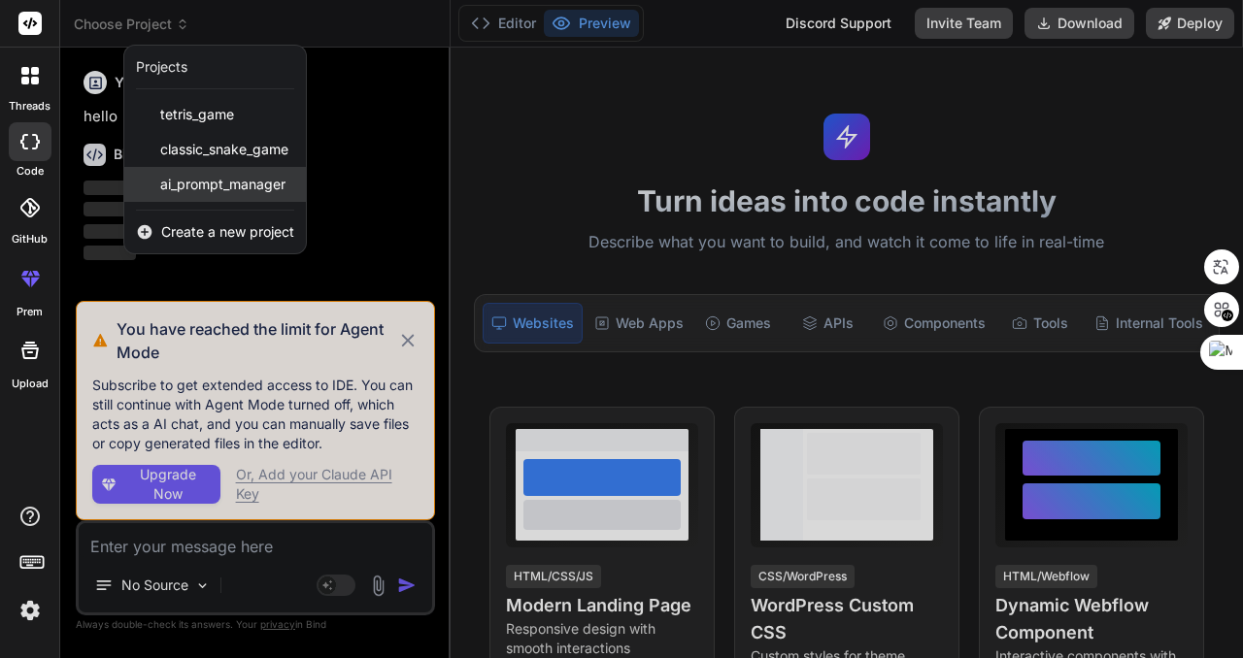
click at [233, 178] on span "ai_prompt_manager" at bounding box center [222, 184] width 125 height 19
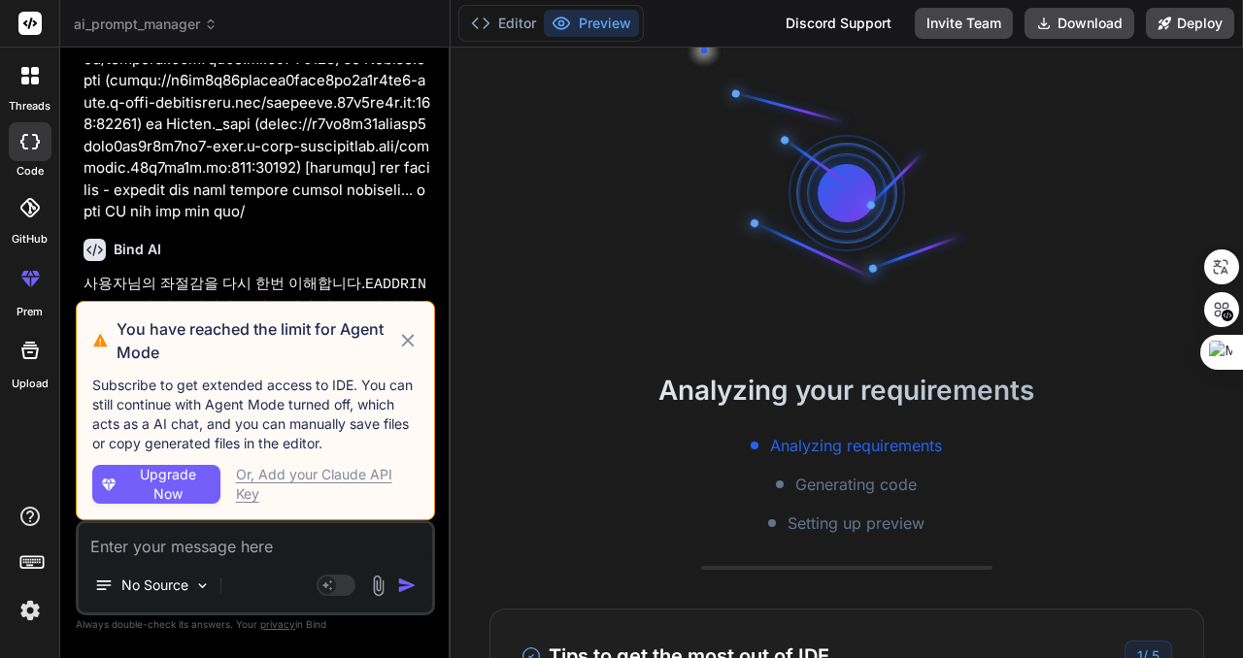
scroll to position [7674, 0]
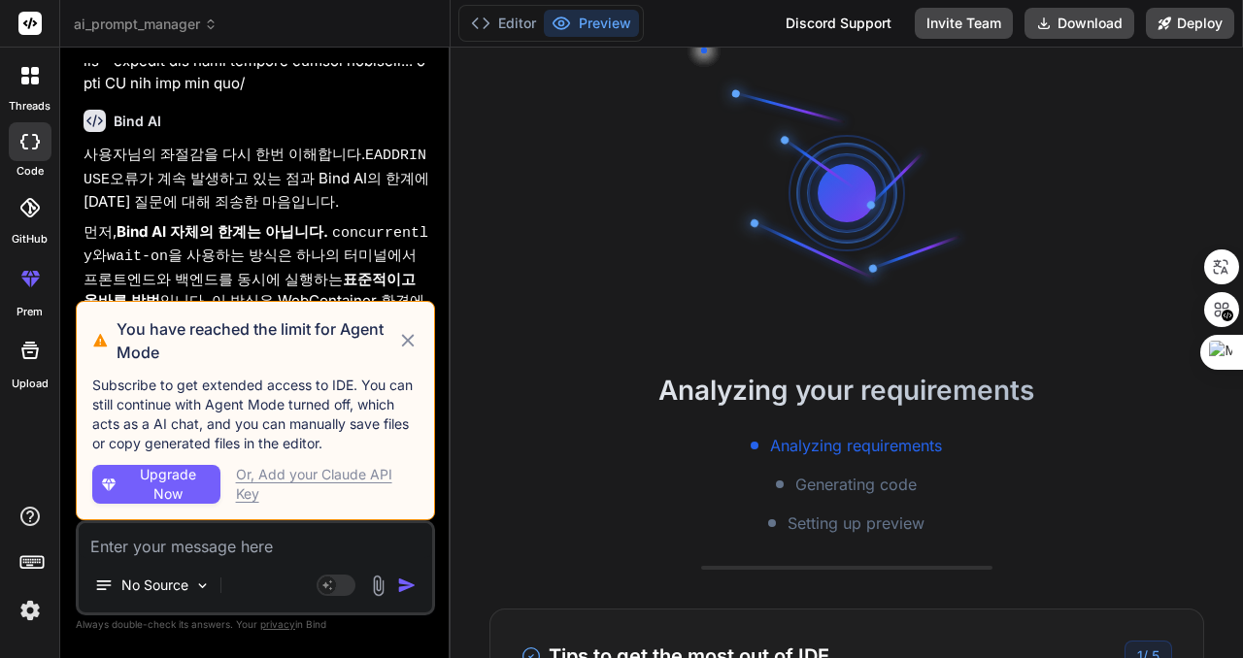
click at [407, 333] on icon at bounding box center [407, 340] width 21 height 23
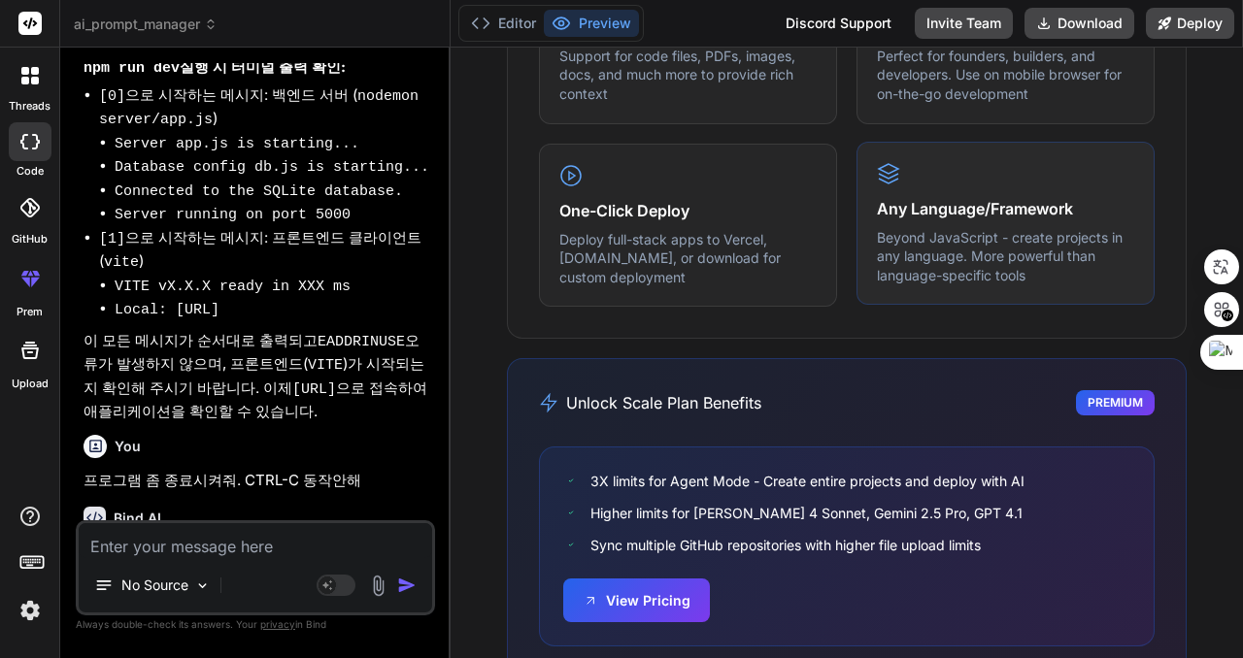
scroll to position [1330, 0]
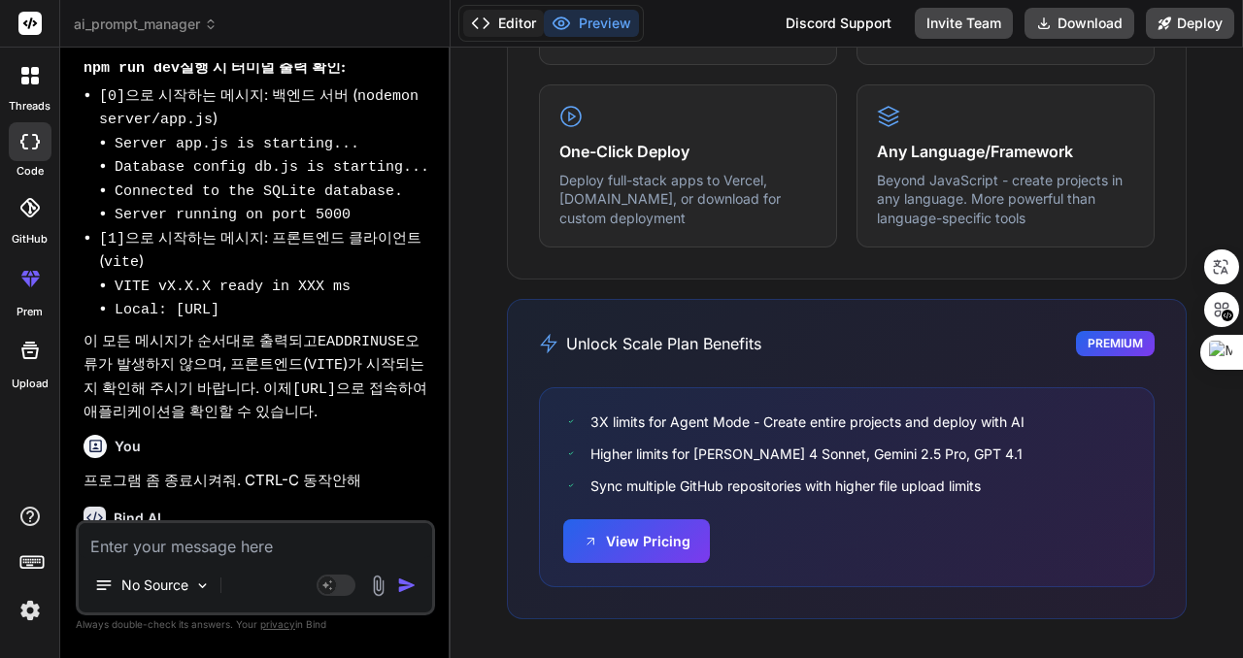
click at [507, 17] on button "Editor" at bounding box center [503, 23] width 81 height 27
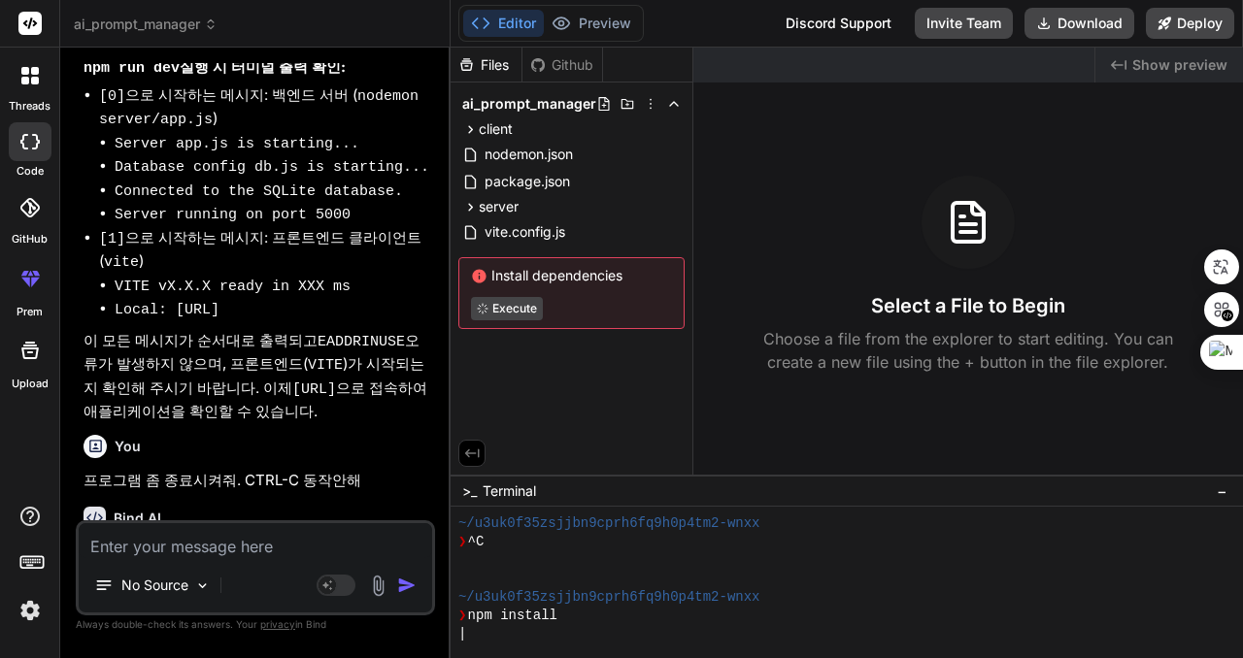
click at [588, 567] on div at bounding box center [837, 561] width 758 height 18
click at [590, 24] on button "Preview" at bounding box center [591, 23] width 95 height 27
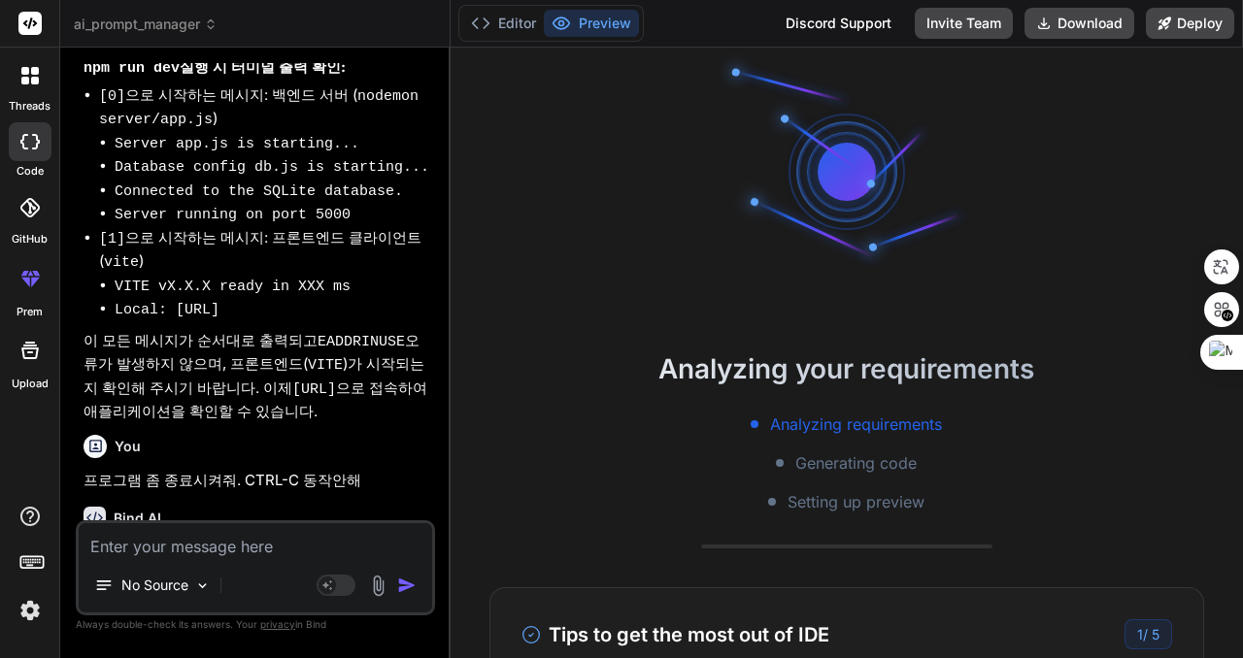
scroll to position [0, 0]
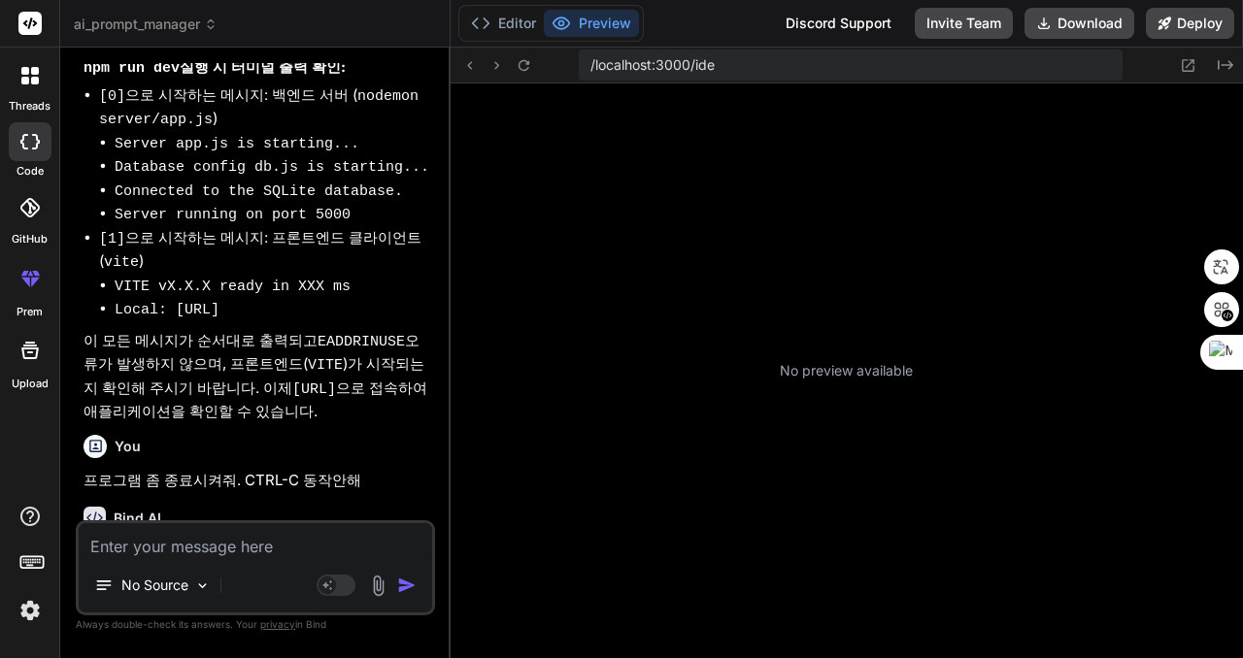
type textarea "x"
